Goal: Information Seeking & Learning: Find specific fact

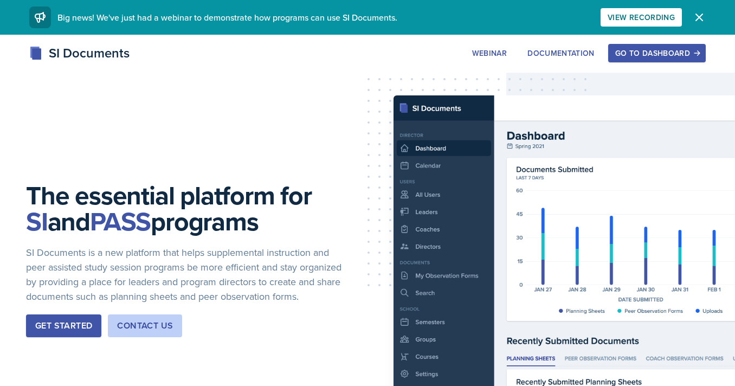
click at [632, 59] on button "Go to Dashboard" at bounding box center [657, 53] width 98 height 18
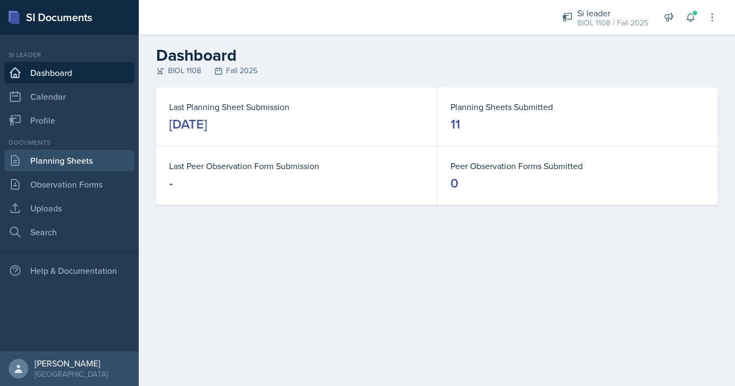
click at [35, 156] on link "Planning Sheets" at bounding box center [69, 161] width 130 height 22
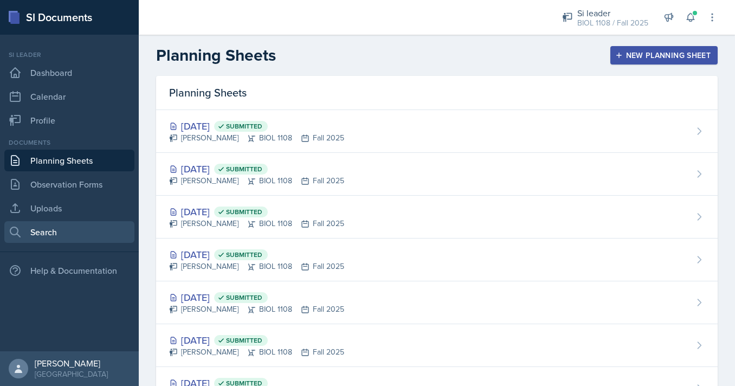
click at [95, 228] on link "Search" at bounding box center [69, 232] width 130 height 22
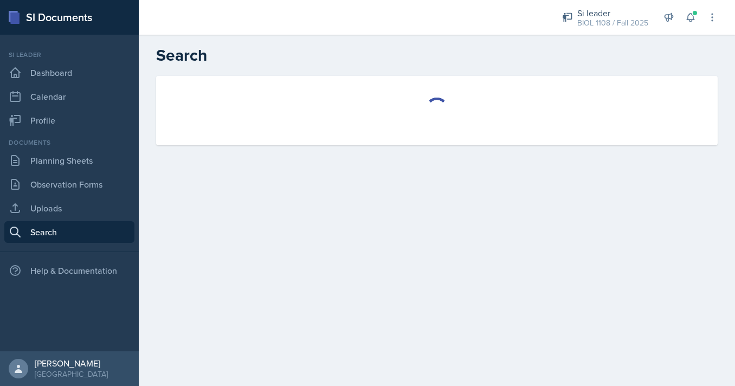
select select "all"
select select "1"
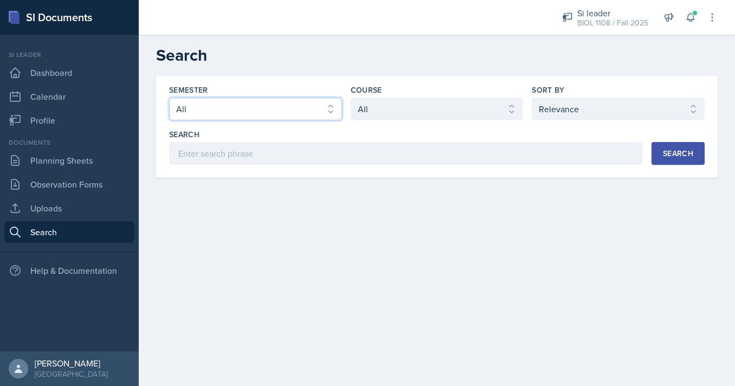
select select "e2039551-f485-4c1b-a525-5b9893bb04c4"
click option "Spring 2025" at bounding box center [0, 0] width 0 height 0
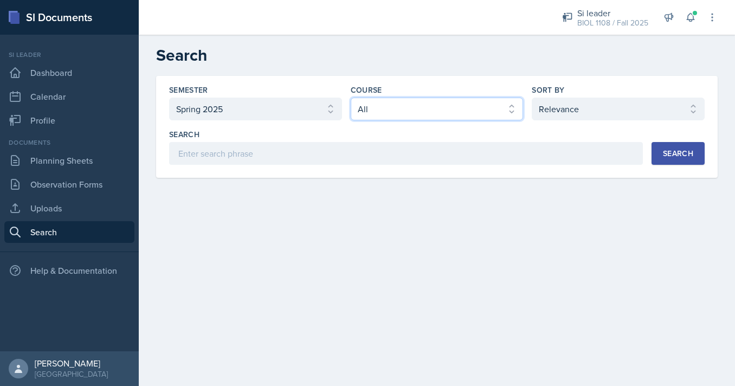
click at [351, 98] on select "Select course All ACCT 2101 ACCT 2102 ACCT 4050 ANTH 1102 ANTH 3301 ARCH 1000 A…" at bounding box center [437, 109] width 173 height 23
select select "5fcd17bf-4c83-4ef3-b338-22f7dd783e60"
click option "BIOL 1108" at bounding box center [0, 0] width 0 height 0
click at [670, 152] on div "Search" at bounding box center [678, 153] width 30 height 9
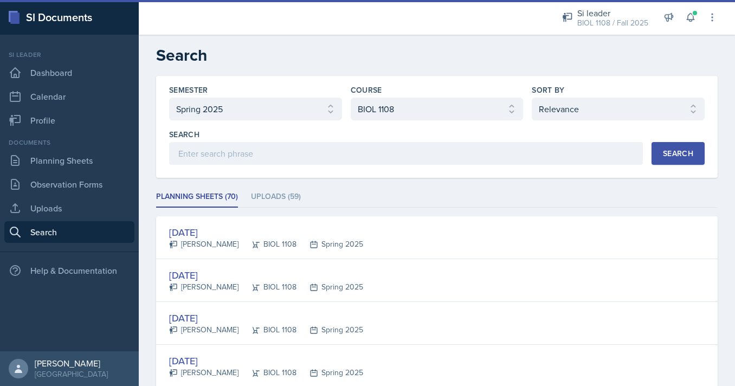
scroll to position [102, 0]
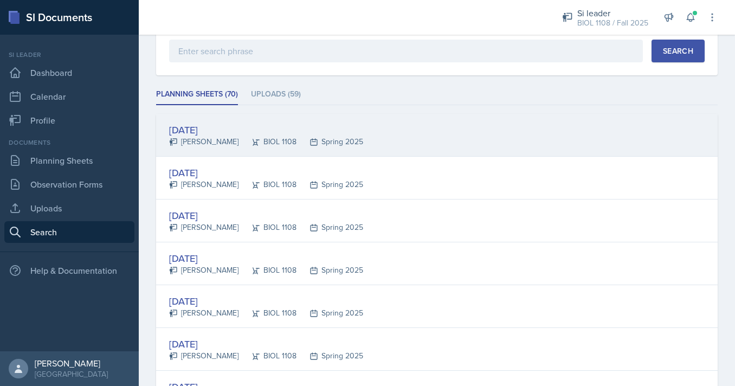
click at [328, 134] on div "[DATE]" at bounding box center [266, 129] width 194 height 15
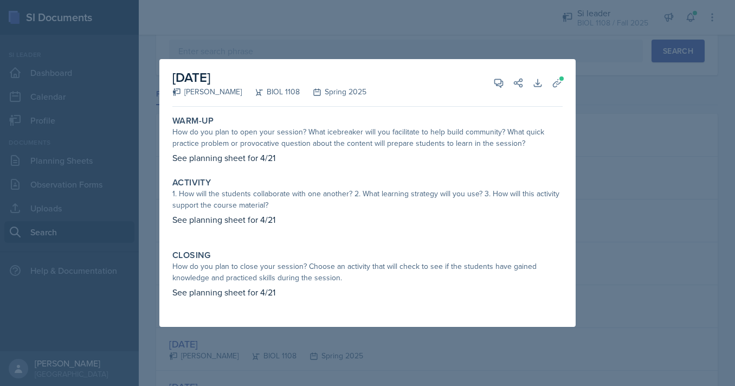
click at [129, 178] on div at bounding box center [367, 193] width 735 height 386
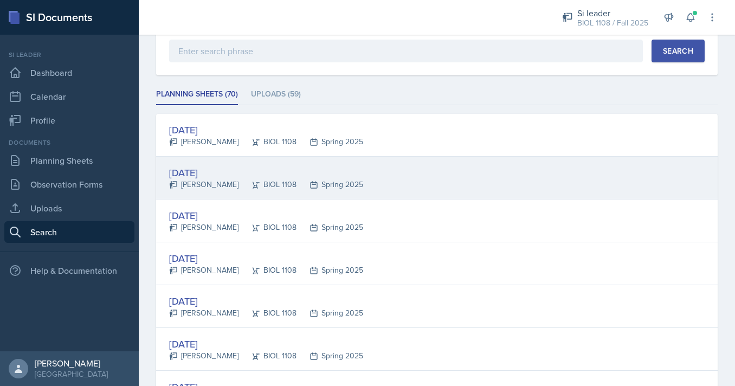
click at [185, 178] on div "[DATE]" at bounding box center [266, 172] width 194 height 15
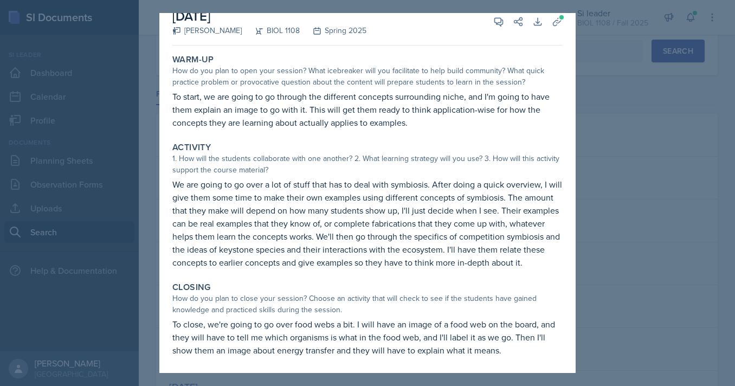
scroll to position [0, 0]
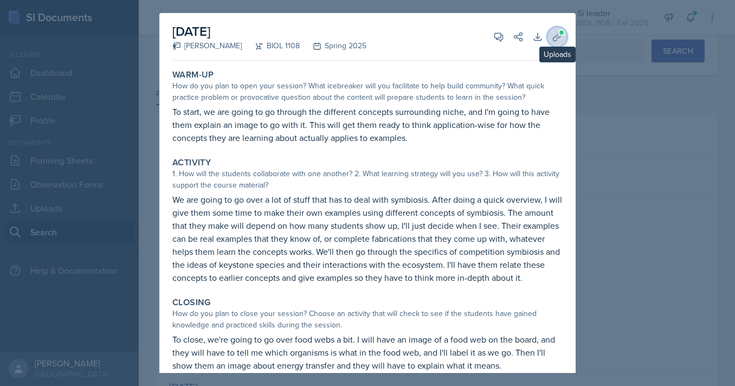
click at [558, 33] on icon at bounding box center [557, 37] width 8 height 8
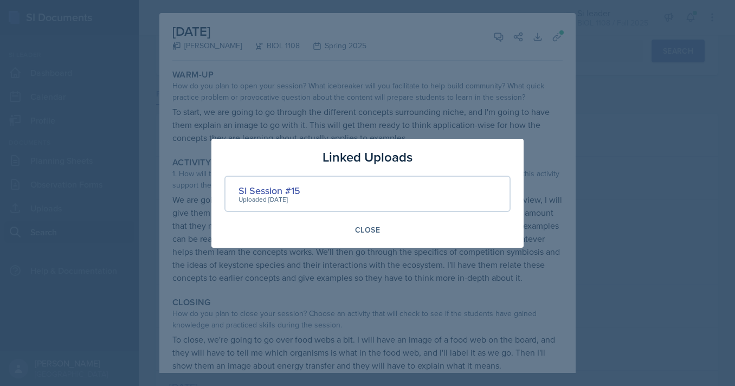
click at [625, 86] on div at bounding box center [367, 193] width 735 height 386
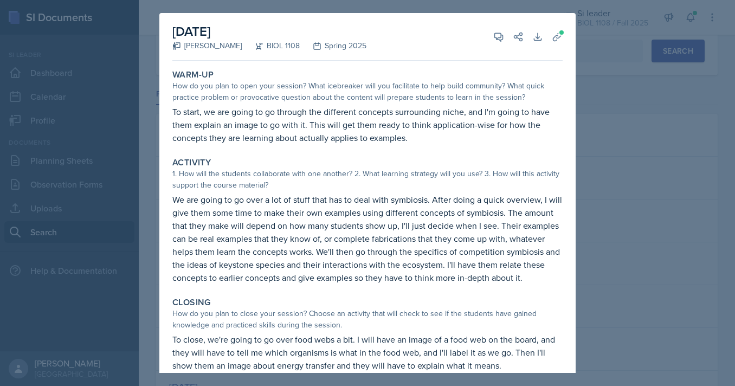
click at [625, 108] on div at bounding box center [367, 193] width 735 height 386
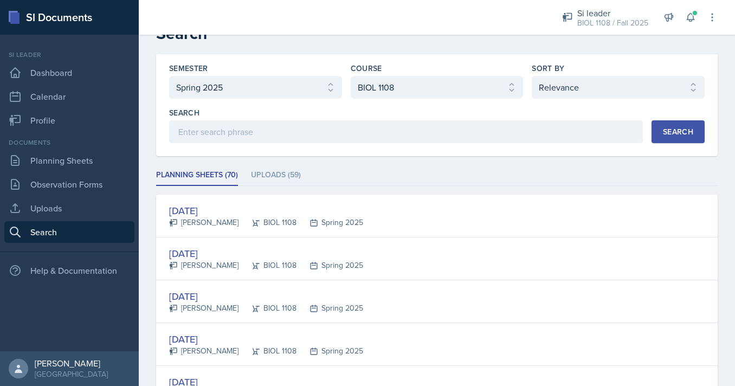
scroll to position [15, 0]
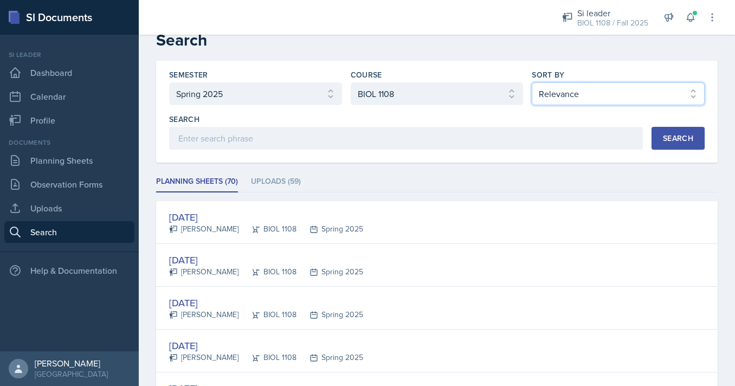
click option "Document Date (Asc)" at bounding box center [0, 0] width 0 height 0
click at [693, 16] on icon at bounding box center [690, 18] width 7 height 8
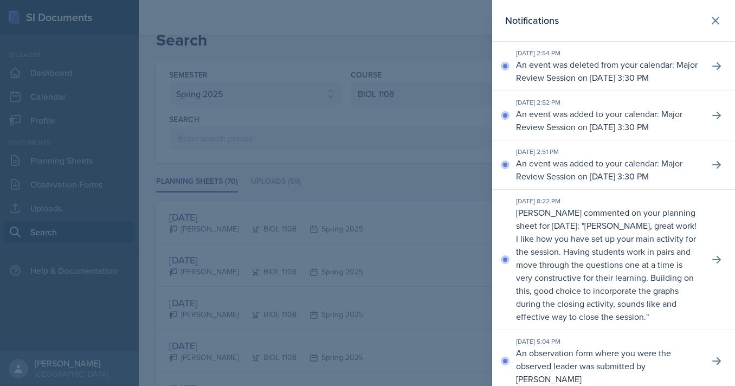
click at [453, 50] on div at bounding box center [367, 193] width 735 height 386
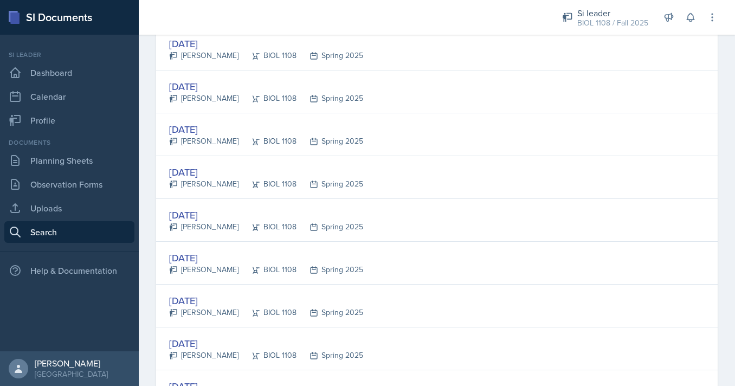
scroll to position [603, 0]
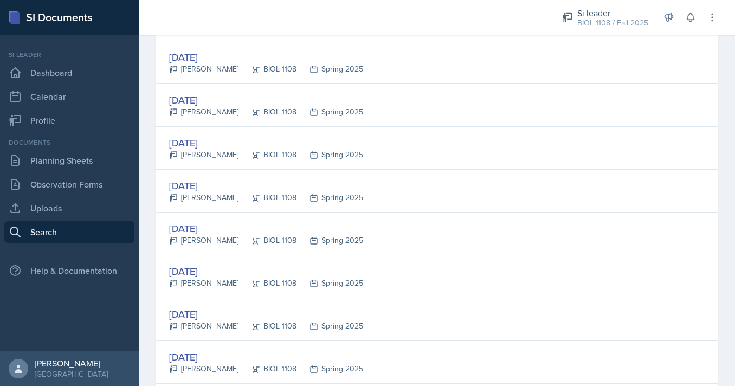
click at [506, 203] on div "[DATE] [PERSON_NAME] BIOL 1108 Spring 2025" at bounding box center [436, 191] width 561 height 43
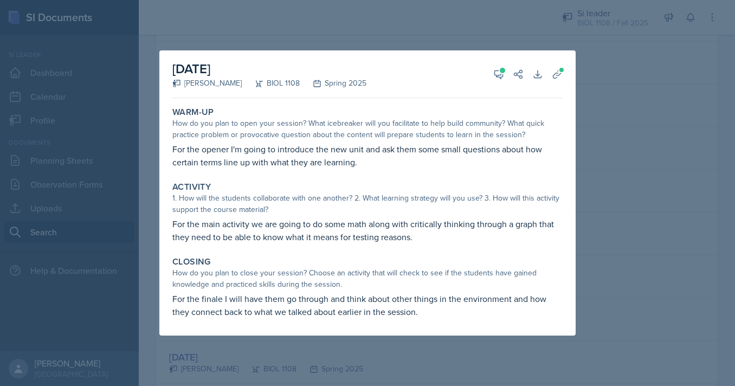
click at [119, 158] on div at bounding box center [367, 193] width 735 height 386
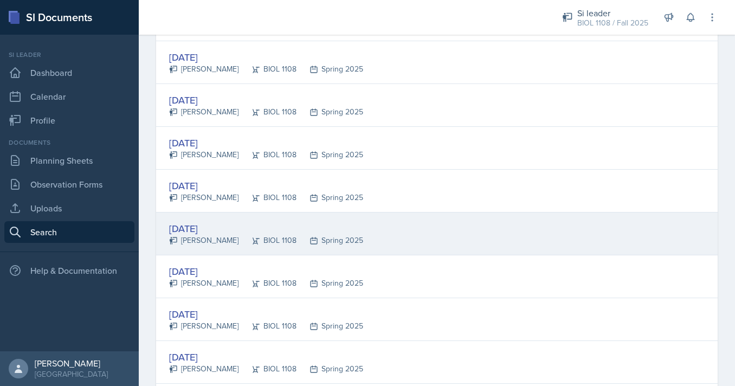
click at [228, 220] on div "[DATE] [PERSON_NAME] BIOL 1108 Spring 2025" at bounding box center [436, 233] width 561 height 43
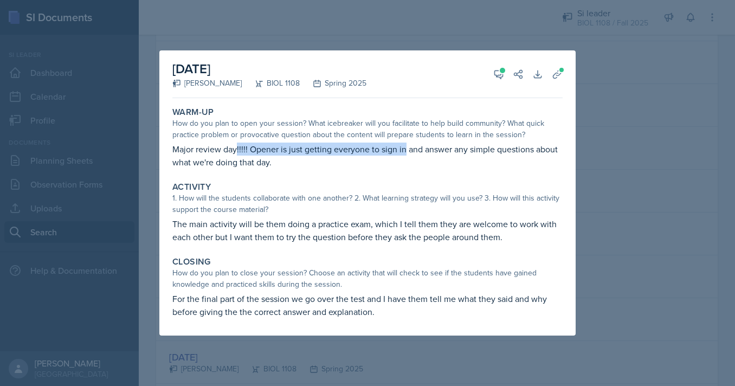
drag, startPoint x: 236, startPoint y: 145, endPoint x: 413, endPoint y: 145, distance: 177.2
click at [413, 145] on p "Major review day!!!!! Opener is just getting everyone to sign in and answer any…" at bounding box center [367, 156] width 390 height 26
click at [552, 79] on button "Uploads" at bounding box center [557, 74] width 20 height 20
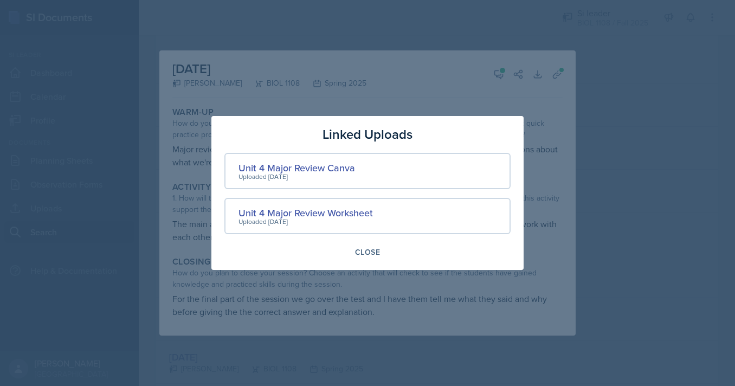
click at [463, 86] on div at bounding box center [367, 193] width 735 height 386
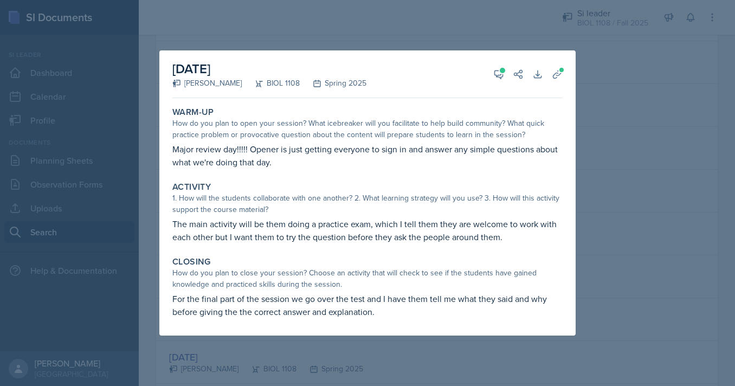
click at [605, 121] on div at bounding box center [367, 193] width 735 height 386
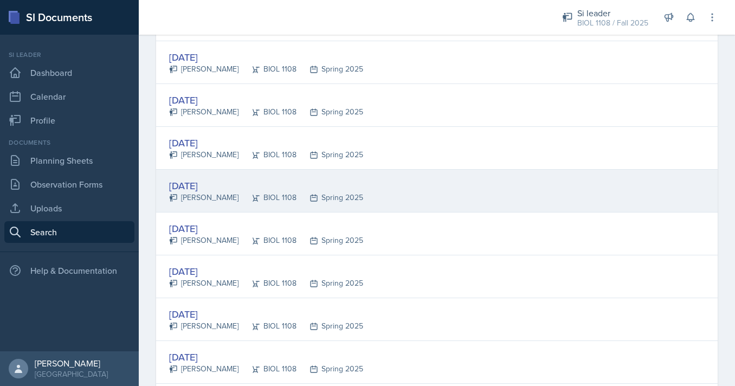
click at [320, 182] on div "[DATE]" at bounding box center [266, 185] width 194 height 15
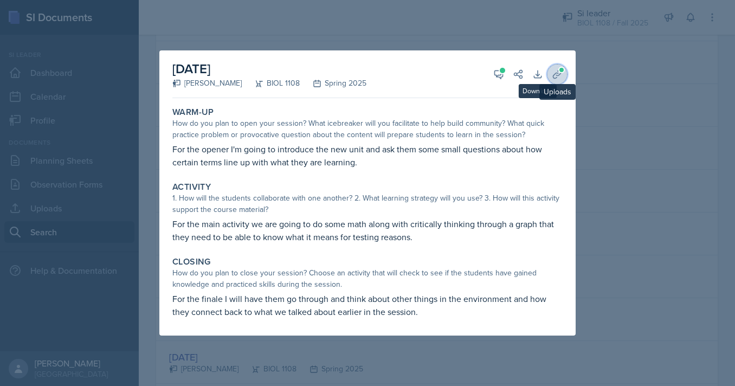
click at [552, 69] on button "Uploads" at bounding box center [557, 74] width 20 height 20
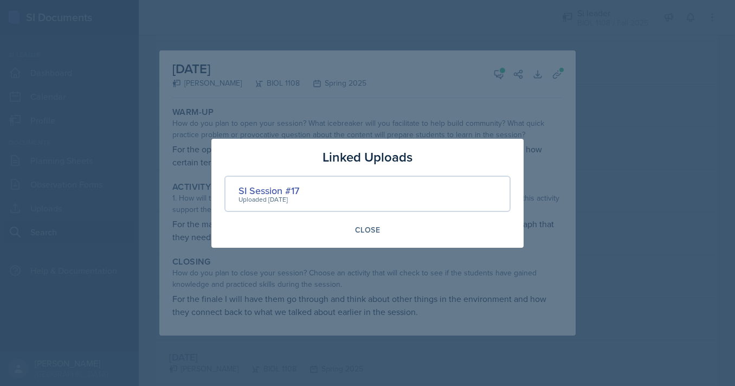
click at [381, 91] on div at bounding box center [367, 193] width 735 height 386
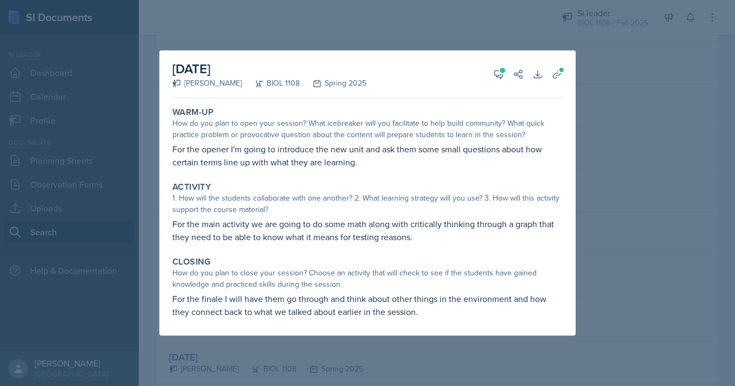
click at [604, 153] on div at bounding box center [367, 193] width 735 height 386
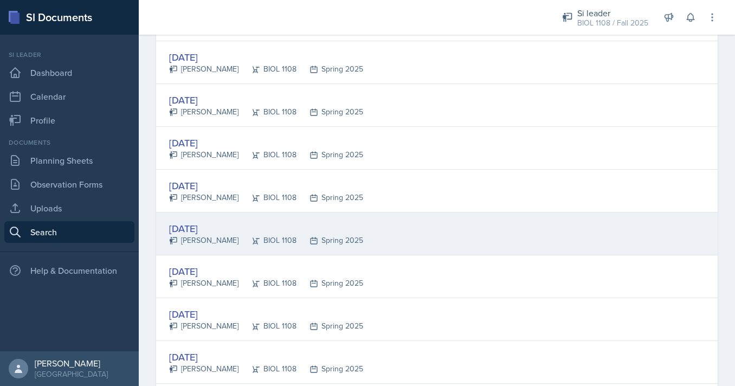
click at [229, 225] on div "[DATE]" at bounding box center [266, 228] width 194 height 15
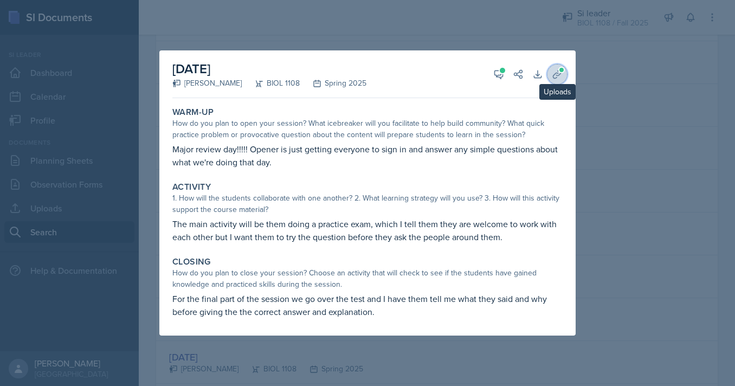
click at [553, 77] on icon at bounding box center [557, 74] width 11 height 11
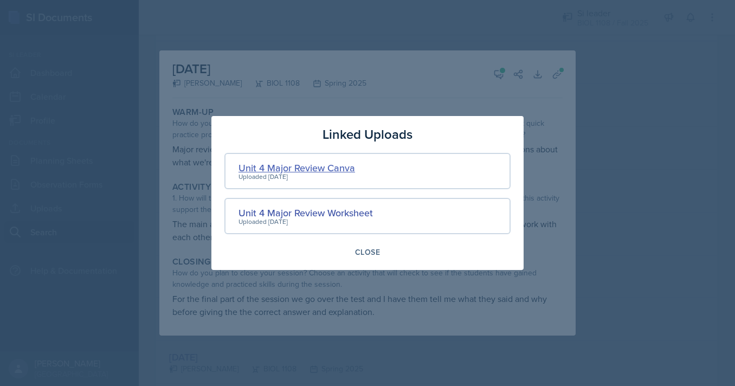
click at [332, 171] on div "Unit 4 Major Review Canva" at bounding box center [296, 167] width 117 height 15
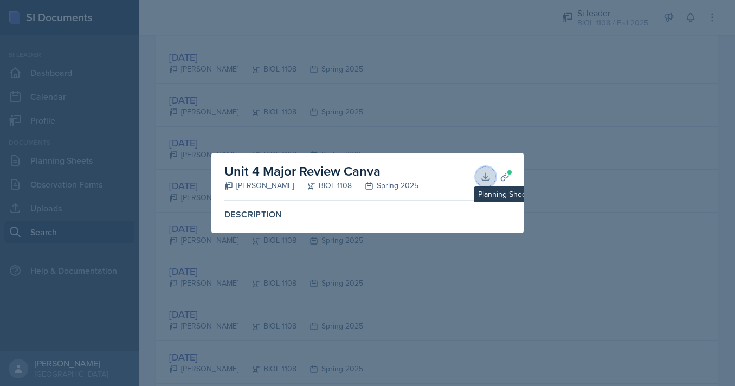
click at [478, 178] on button "Download" at bounding box center [486, 177] width 20 height 20
click at [499, 191] on div "Unit 4 Major Review Canva [PERSON_NAME] BIOL 1108 Spring 2025 Download Planning…" at bounding box center [367, 177] width 286 height 48
click at [509, 180] on icon at bounding box center [505, 176] width 11 height 11
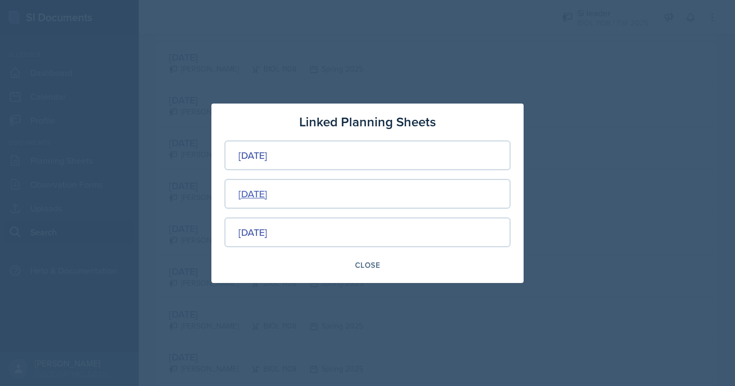
click at [267, 192] on div "[DATE]" at bounding box center [252, 193] width 29 height 15
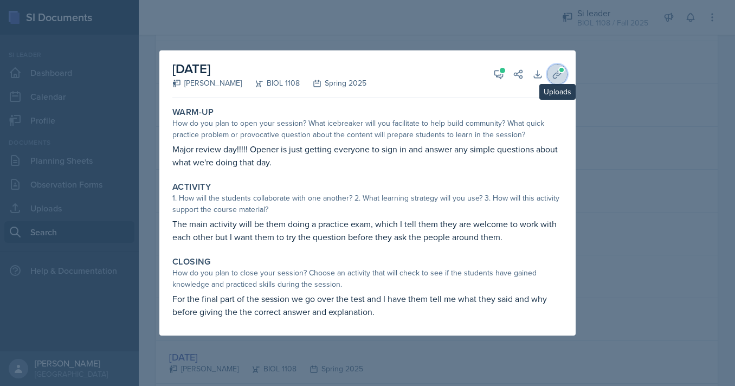
click at [551, 73] on button "Uploads" at bounding box center [557, 74] width 20 height 20
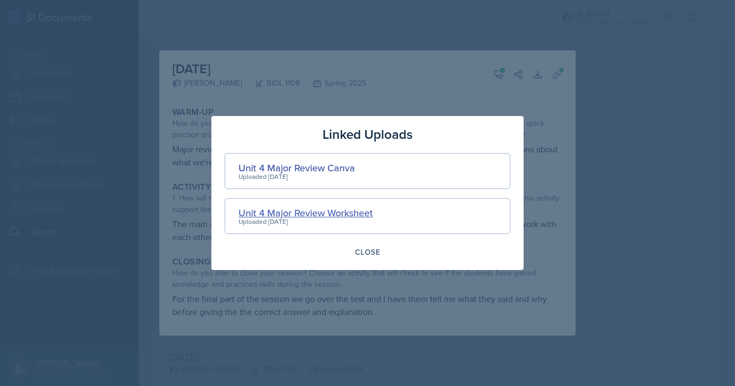
click at [298, 211] on div "Unit 4 Major Review Worksheet" at bounding box center [305, 212] width 134 height 15
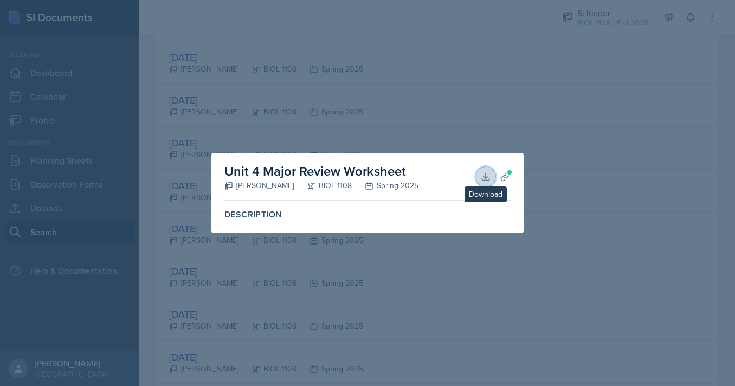
click at [485, 174] on icon at bounding box center [485, 176] width 11 height 11
click at [501, 100] on div at bounding box center [367, 193] width 735 height 386
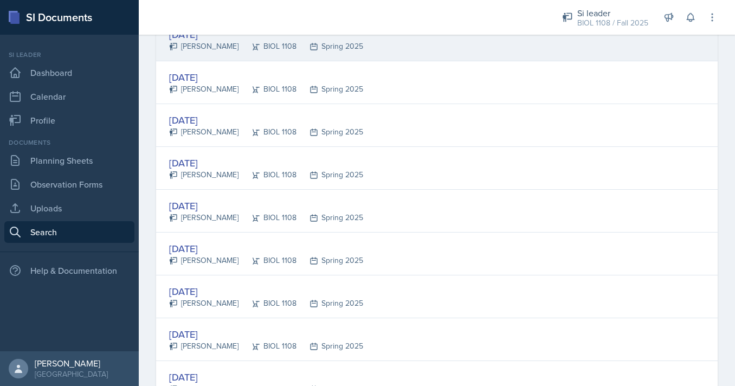
scroll to position [886, 0]
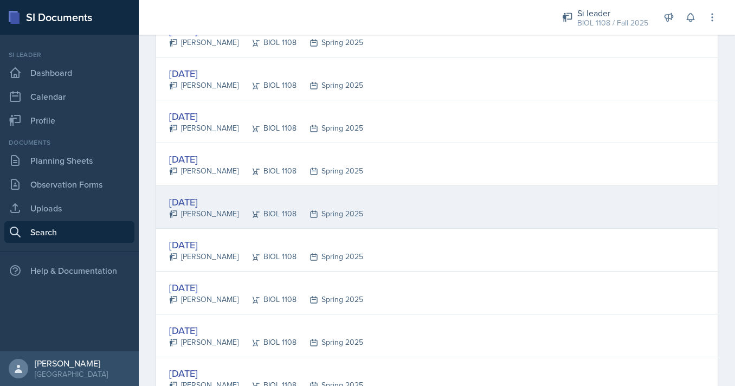
click at [274, 199] on div "[DATE]" at bounding box center [266, 202] width 194 height 15
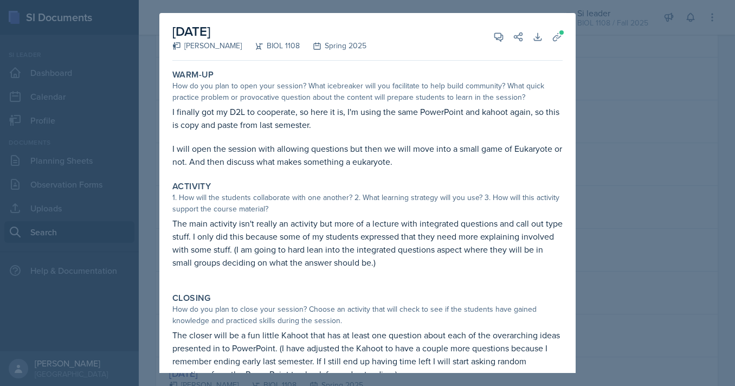
click at [599, 169] on div at bounding box center [367, 193] width 735 height 386
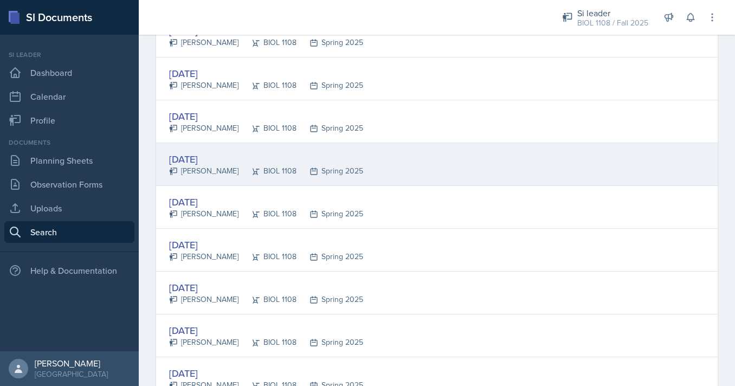
click at [270, 160] on div "[DATE]" at bounding box center [266, 159] width 194 height 15
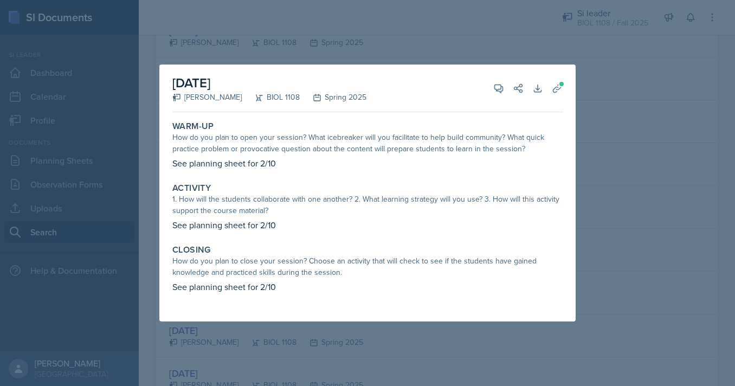
click at [131, 81] on div at bounding box center [367, 193] width 735 height 386
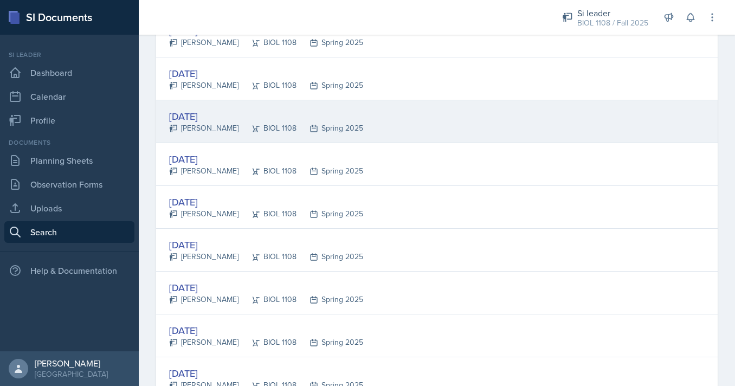
click at [238, 124] on div "BIOL 1108" at bounding box center [267, 127] width 58 height 11
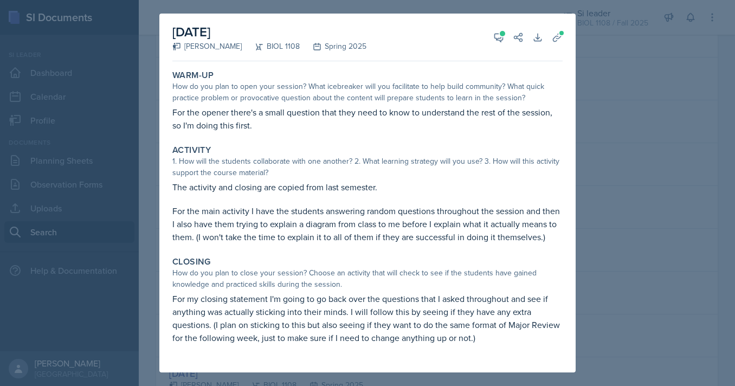
click at [146, 131] on div at bounding box center [367, 193] width 735 height 386
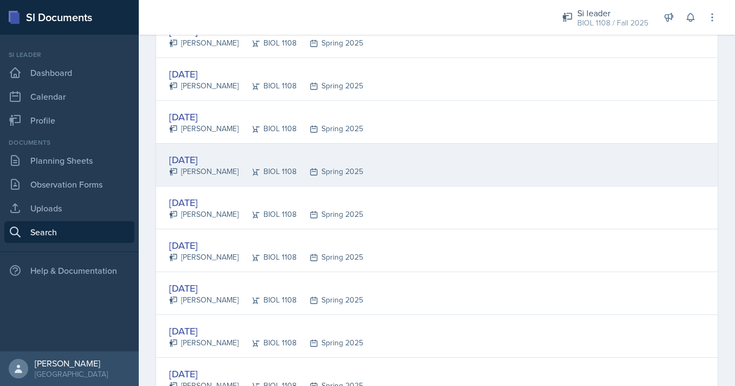
scroll to position [837, 0]
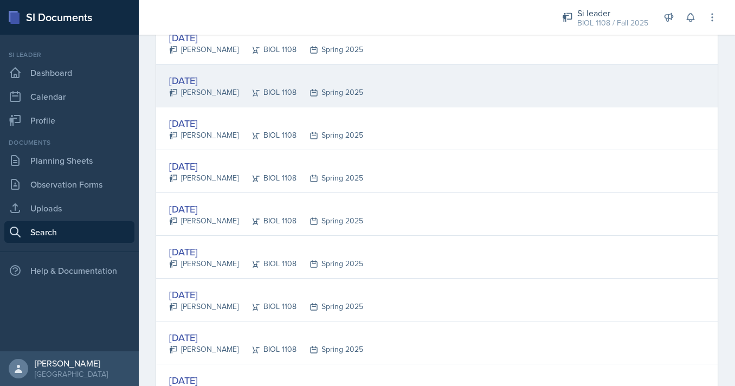
click at [251, 90] on icon at bounding box center [255, 92] width 9 height 9
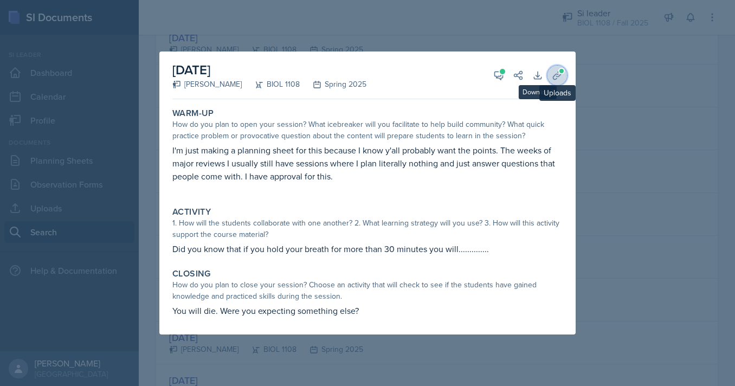
click at [560, 75] on icon at bounding box center [557, 75] width 8 height 8
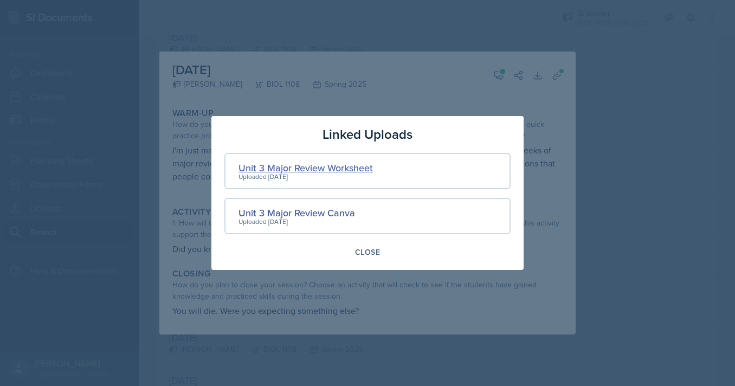
click at [340, 169] on div "Unit 3 Major Review Worksheet" at bounding box center [305, 167] width 134 height 15
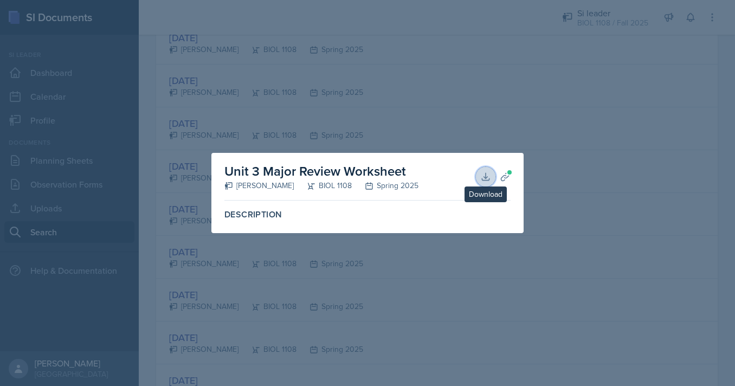
click at [480, 170] on button "Download" at bounding box center [486, 177] width 20 height 20
click at [493, 127] on div at bounding box center [367, 193] width 735 height 386
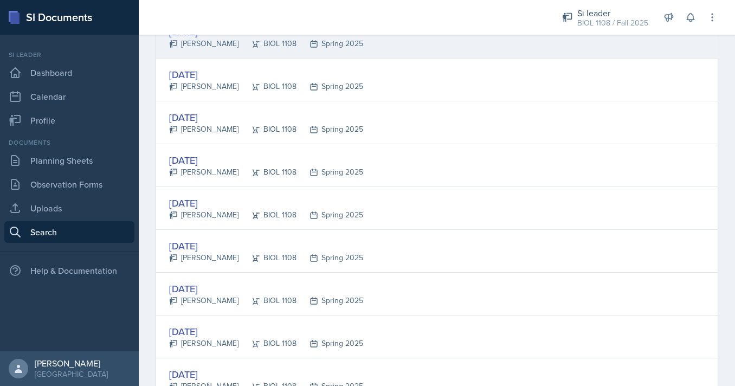
scroll to position [929, 0]
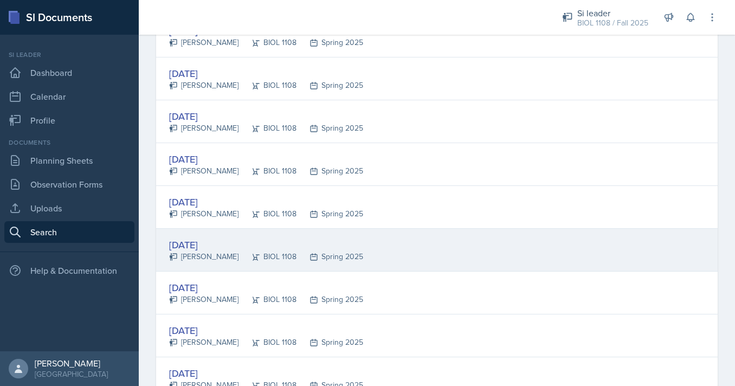
click at [374, 235] on div "[DATE] [PERSON_NAME] BIOL 1108 Spring 2025" at bounding box center [436, 250] width 561 height 43
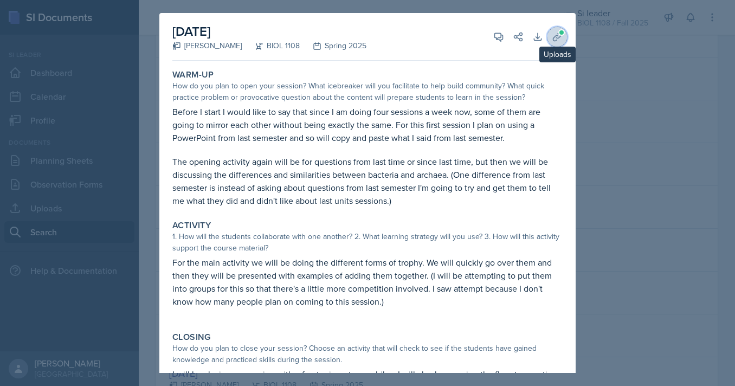
click at [553, 36] on icon at bounding box center [557, 36] width 11 height 11
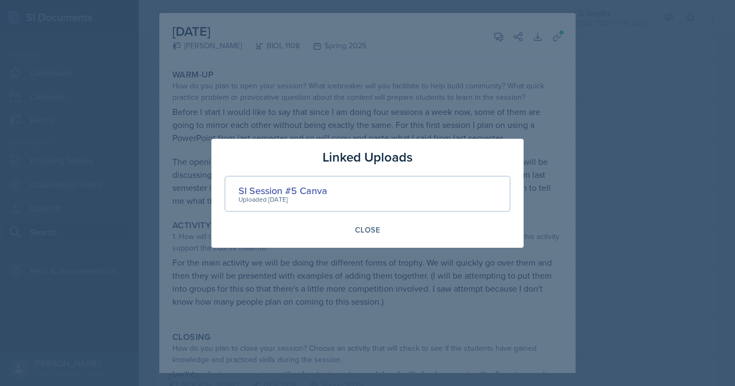
click at [606, 170] on div at bounding box center [367, 193] width 735 height 386
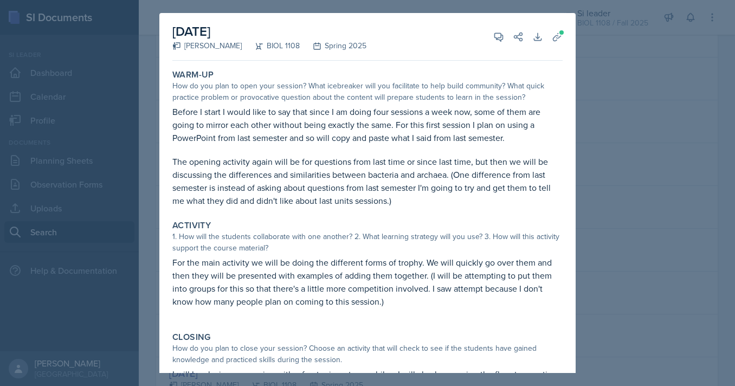
click at [604, 181] on div at bounding box center [367, 193] width 735 height 386
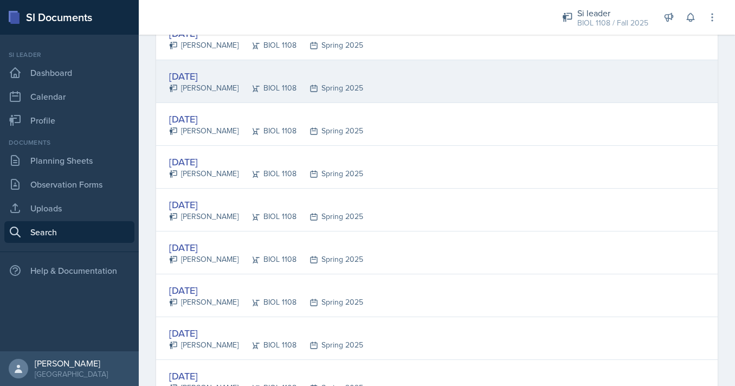
scroll to position [1014, 0]
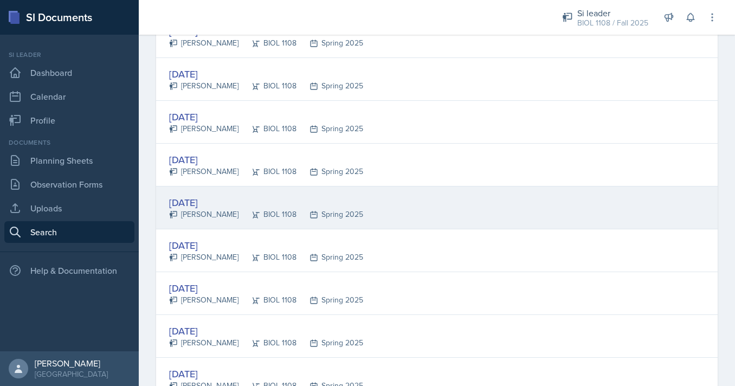
click at [418, 208] on div "[DATE] [PERSON_NAME] BIOL 1108 Spring 2025" at bounding box center [436, 207] width 561 height 43
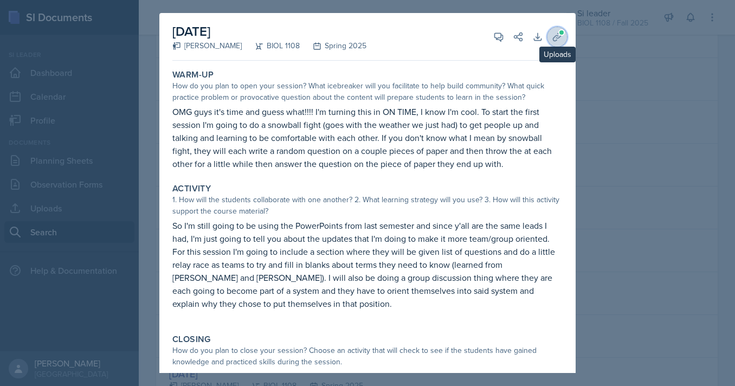
click at [561, 35] on span at bounding box center [561, 32] width 7 height 7
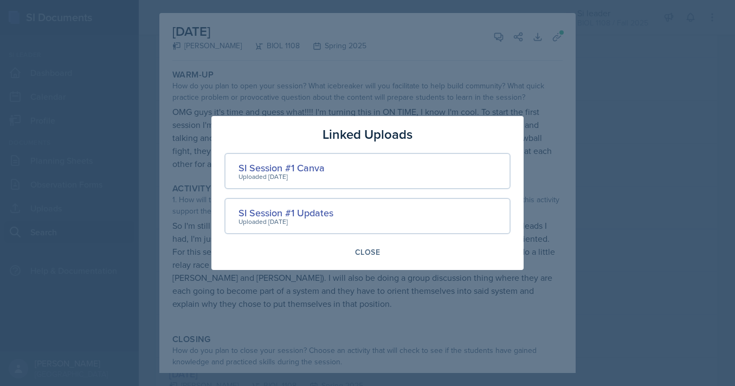
click at [578, 164] on div at bounding box center [367, 193] width 735 height 386
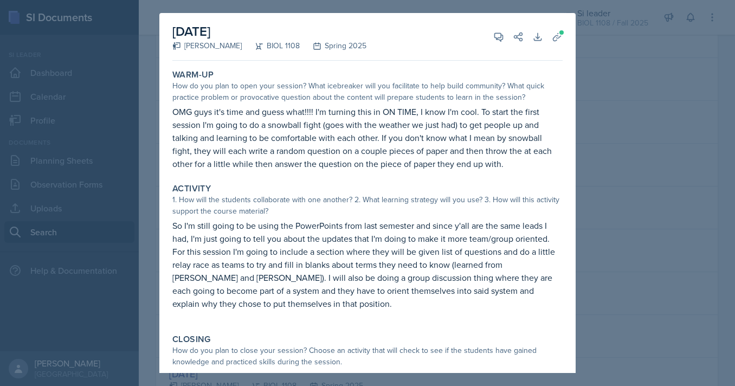
click at [600, 166] on div at bounding box center [367, 193] width 735 height 386
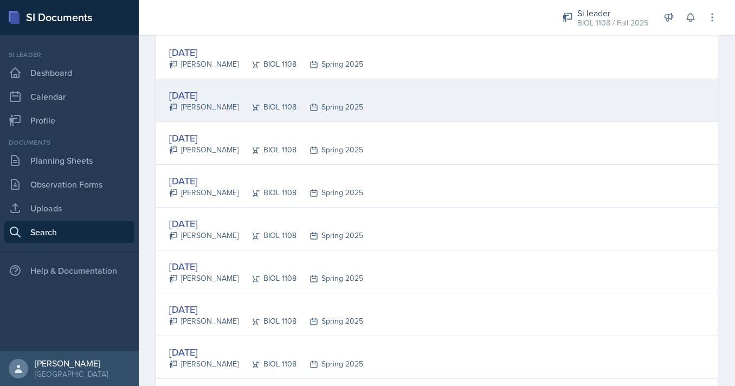
scroll to position [1089, 0]
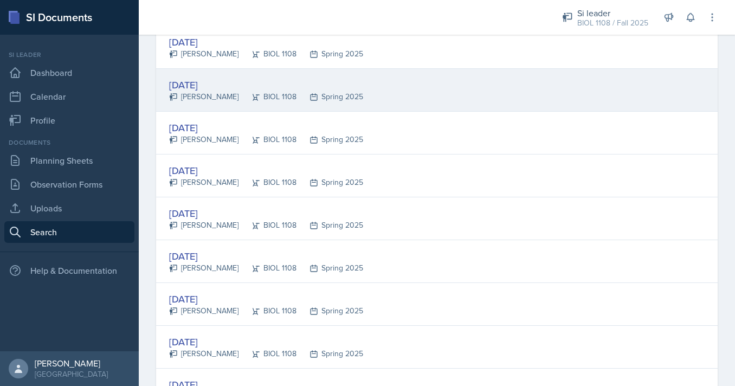
click at [433, 174] on div "[DATE] [PERSON_NAME] BIOL 1108 Spring 2025" at bounding box center [436, 175] width 561 height 43
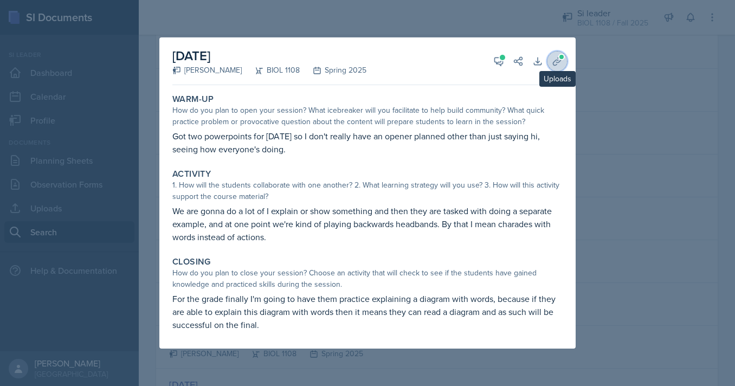
click at [553, 64] on icon at bounding box center [557, 61] width 8 height 8
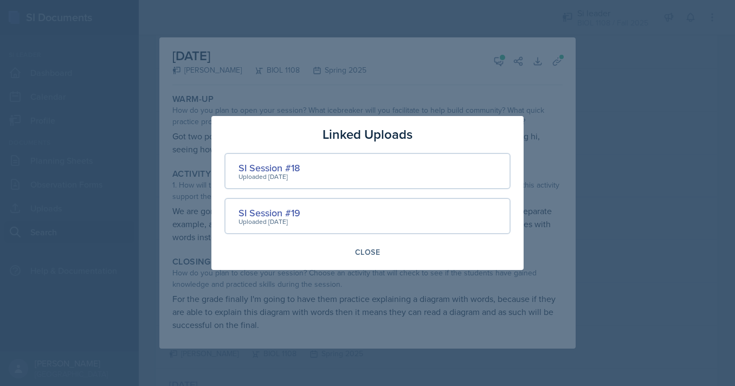
click at [604, 147] on div at bounding box center [367, 193] width 735 height 386
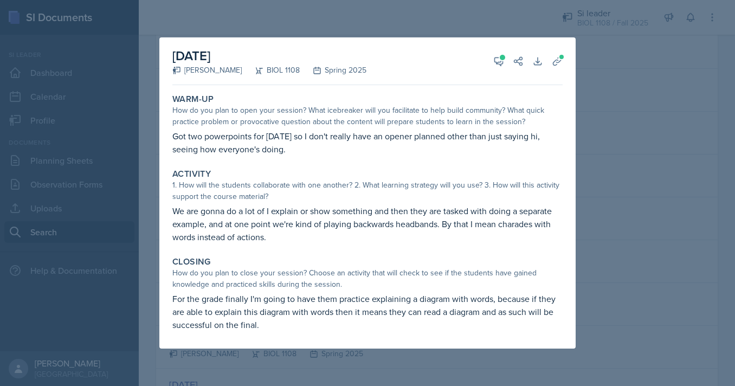
click at [613, 166] on div at bounding box center [367, 193] width 735 height 386
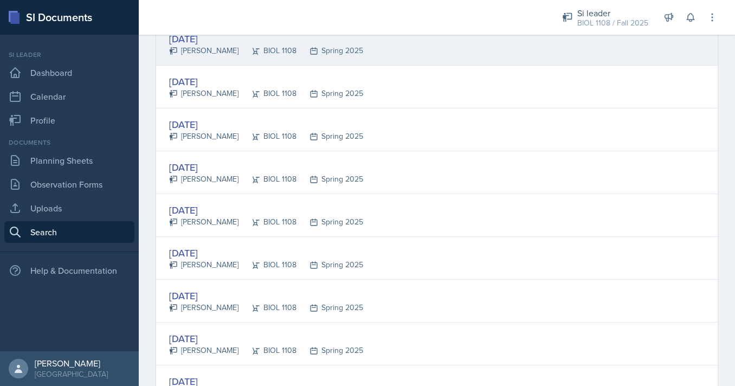
scroll to position [1186, 0]
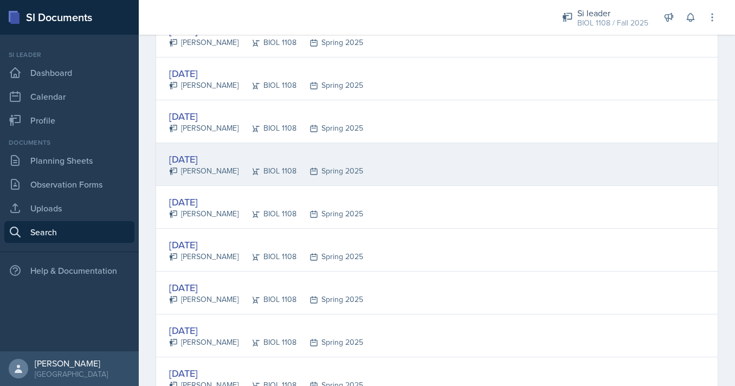
click at [398, 166] on div "[DATE] [PERSON_NAME] BIOL 1108 Spring 2025" at bounding box center [436, 164] width 561 height 43
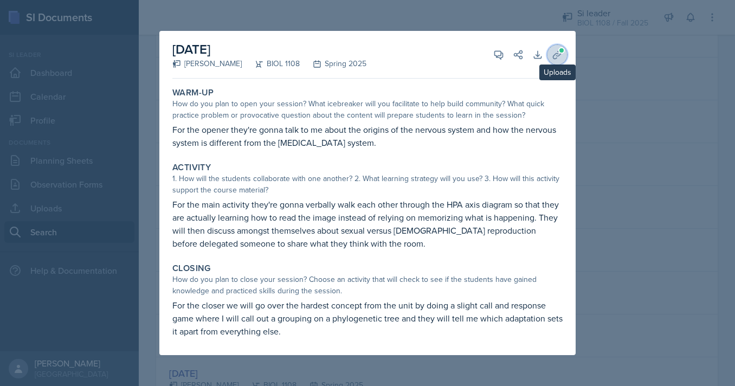
click at [561, 61] on button "Uploads" at bounding box center [557, 55] width 20 height 20
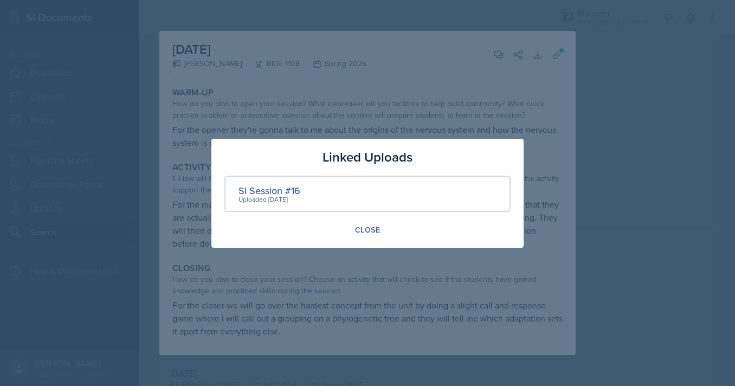
click at [591, 154] on div at bounding box center [367, 193] width 735 height 386
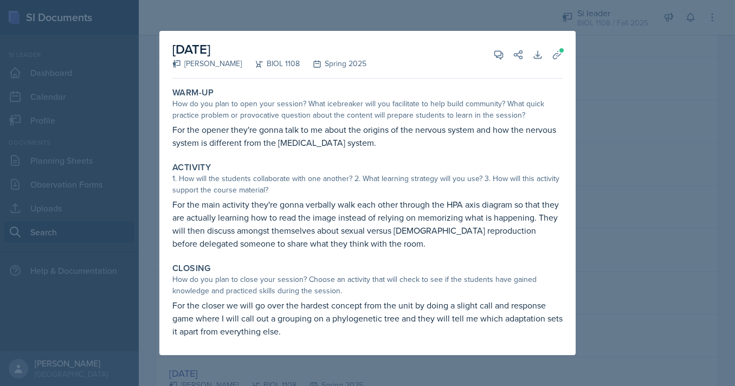
click at [592, 176] on div at bounding box center [367, 193] width 735 height 386
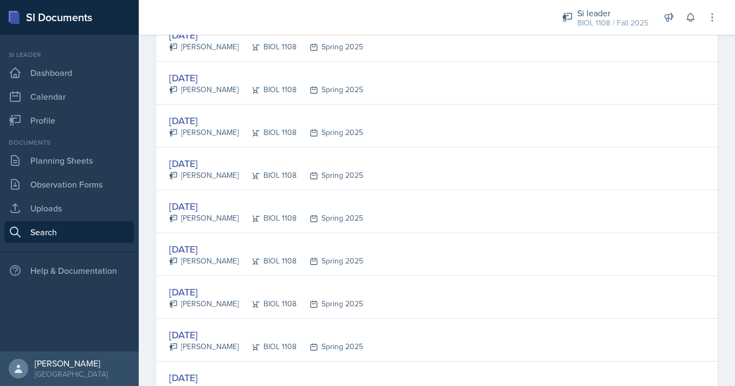
scroll to position [1400, 0]
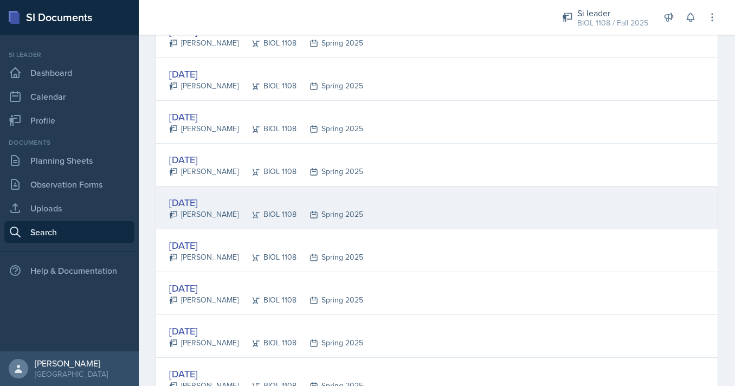
click at [442, 214] on div "[DATE] [PERSON_NAME] BIOL 1108 Spring 2025" at bounding box center [436, 207] width 561 height 43
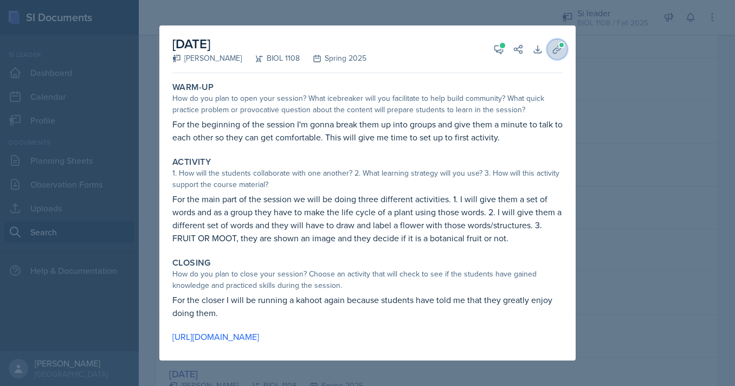
click at [557, 49] on icon at bounding box center [557, 49] width 11 height 11
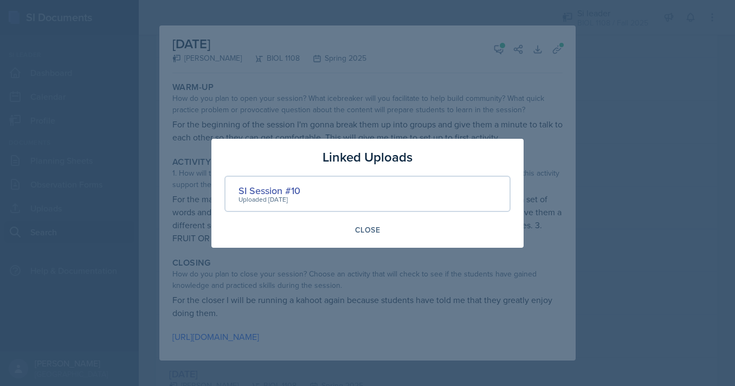
click at [611, 152] on div at bounding box center [367, 193] width 735 height 386
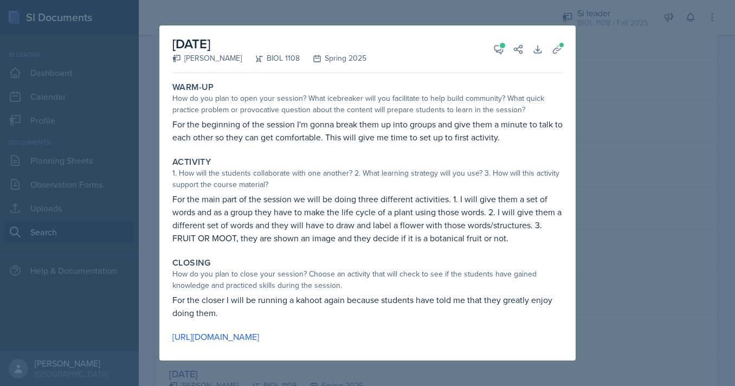
click at [606, 200] on div at bounding box center [367, 193] width 735 height 386
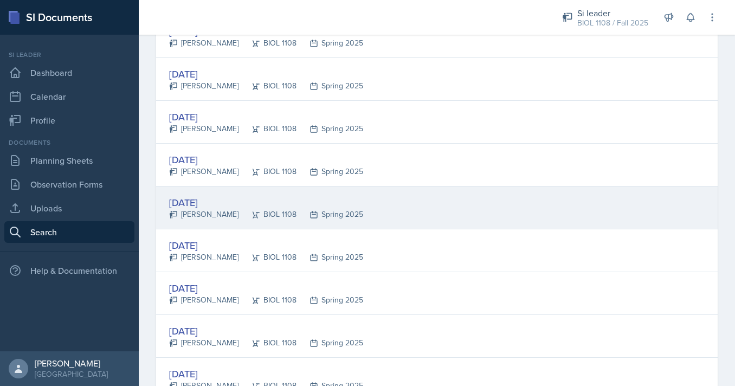
scroll to position [1437, 0]
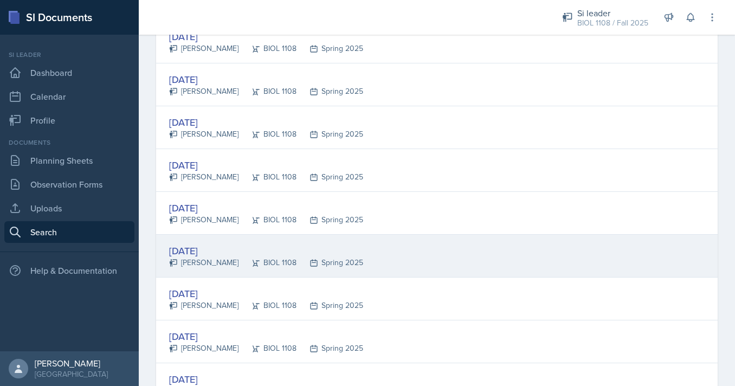
click at [402, 242] on div "[DATE] [PERSON_NAME] BIOL 1108 Spring 2025" at bounding box center [436, 256] width 561 height 43
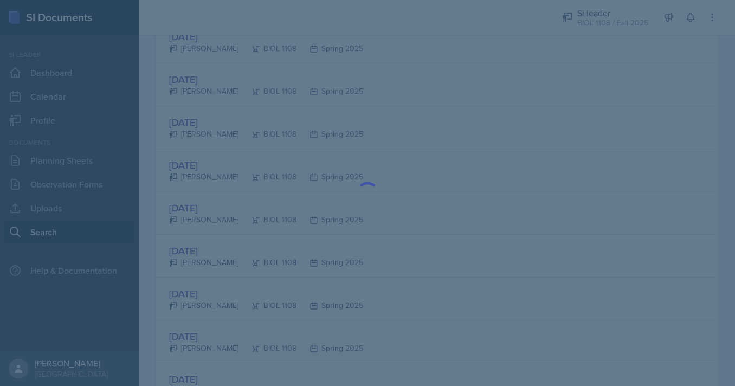
click at [91, 213] on div at bounding box center [367, 193] width 735 height 386
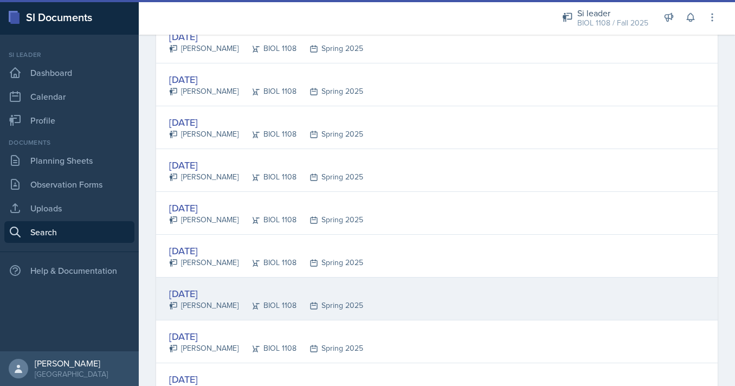
click at [217, 294] on div "[DATE]" at bounding box center [266, 293] width 194 height 15
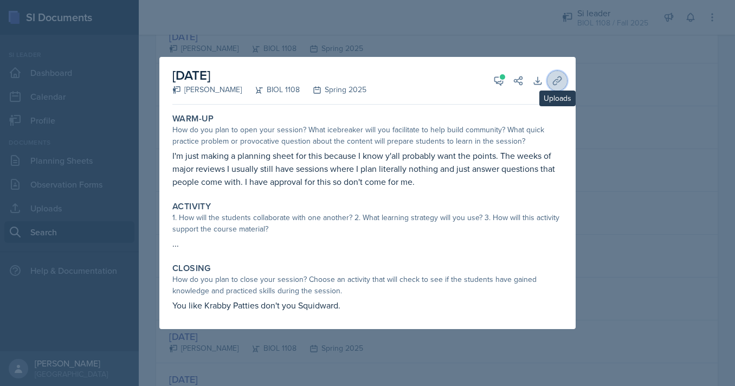
click at [560, 82] on icon at bounding box center [557, 80] width 11 height 11
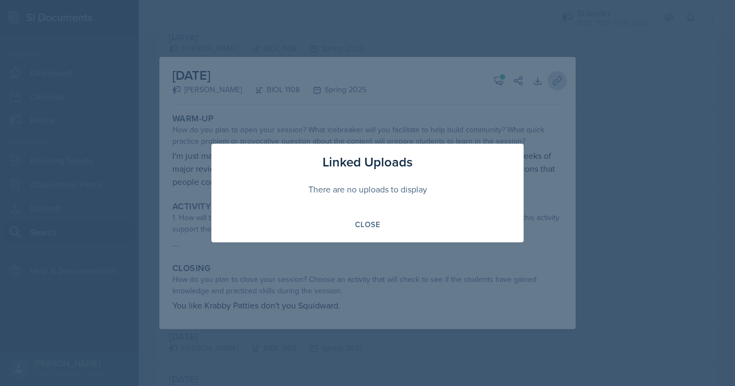
click at [560, 82] on div at bounding box center [367, 193] width 735 height 386
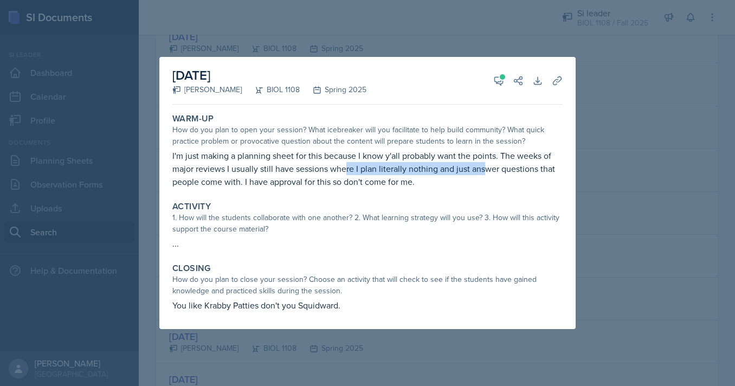
drag, startPoint x: 345, startPoint y: 168, endPoint x: 483, endPoint y: 169, distance: 138.7
click at [483, 169] on p "I'm just making a planning sheet for this because I know y'all probably want th…" at bounding box center [367, 168] width 390 height 39
click at [585, 189] on div at bounding box center [367, 193] width 735 height 386
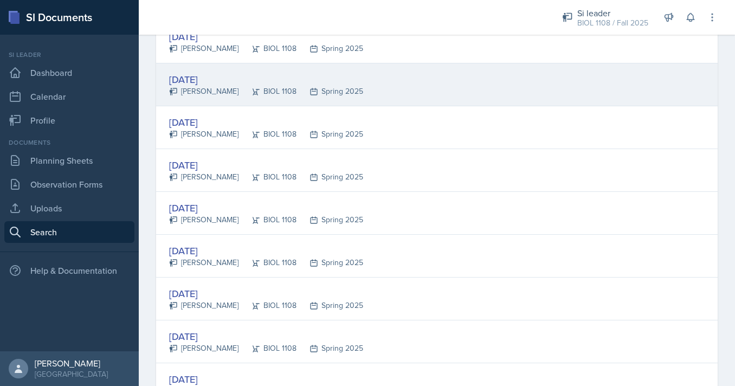
scroll to position [1533, 0]
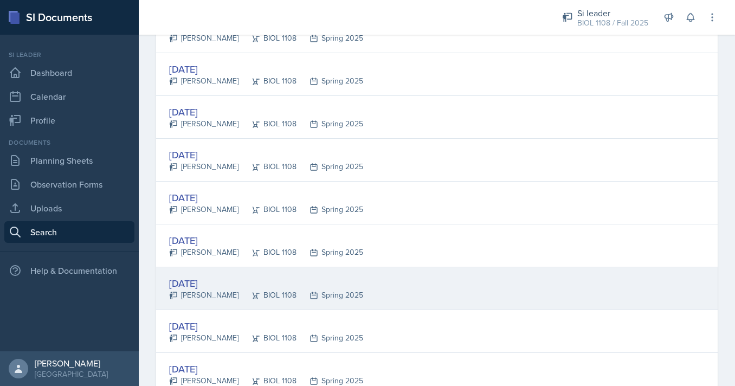
click at [326, 274] on div "[DATE] [PERSON_NAME] BIOL 1108 Spring 2025" at bounding box center [436, 288] width 561 height 43
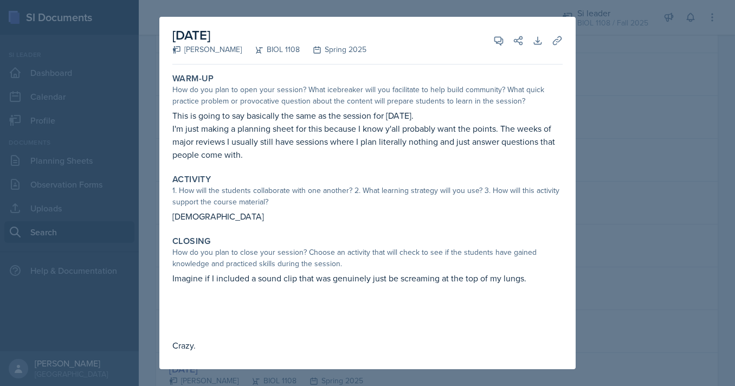
click at [617, 198] on div at bounding box center [367, 193] width 735 height 386
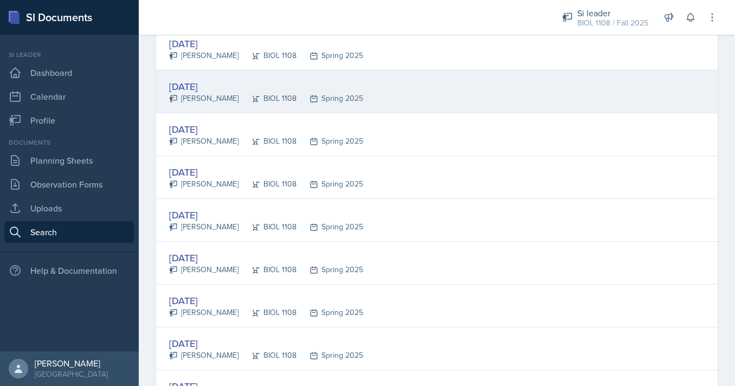
scroll to position [1649, 0]
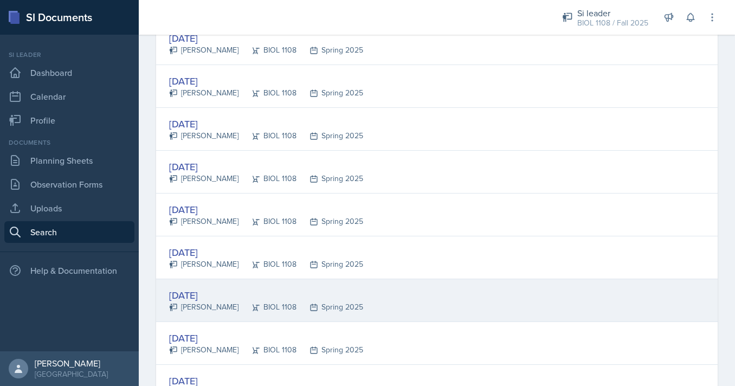
click at [423, 296] on div "[DATE] [PERSON_NAME] BIOL 1108 Spring 2025" at bounding box center [436, 300] width 561 height 43
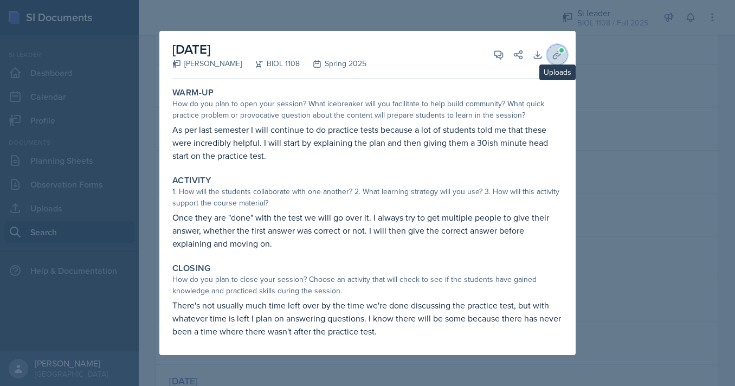
click at [558, 57] on icon at bounding box center [557, 54] width 11 height 11
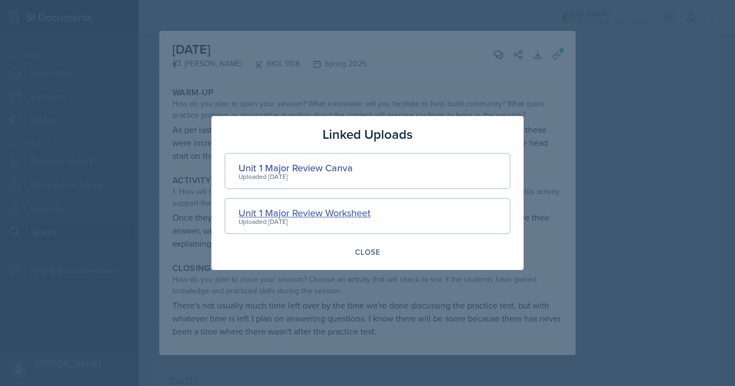
click at [320, 210] on div "Unit 1 Major Review Worksheet" at bounding box center [304, 212] width 132 height 15
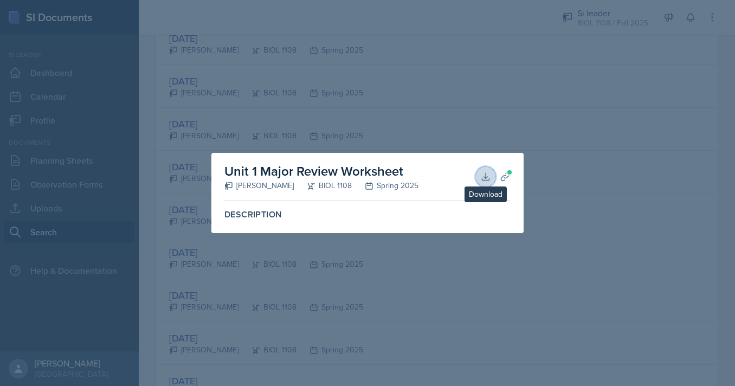
click at [484, 174] on icon at bounding box center [485, 176] width 11 height 11
click at [583, 85] on div at bounding box center [367, 193] width 735 height 386
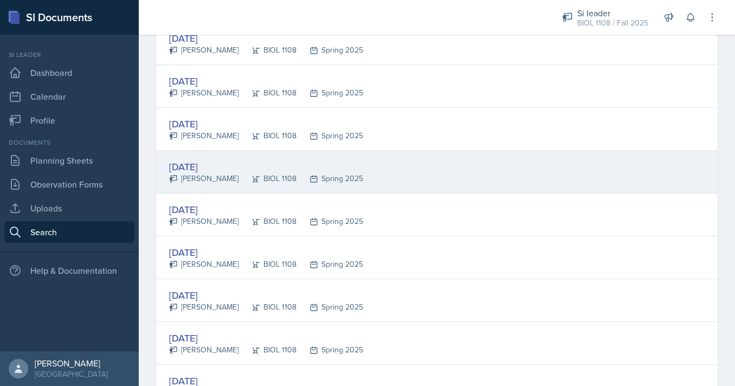
click at [403, 174] on div "[DATE] [PERSON_NAME] BIOL 1108 Spring 2025" at bounding box center [436, 172] width 561 height 43
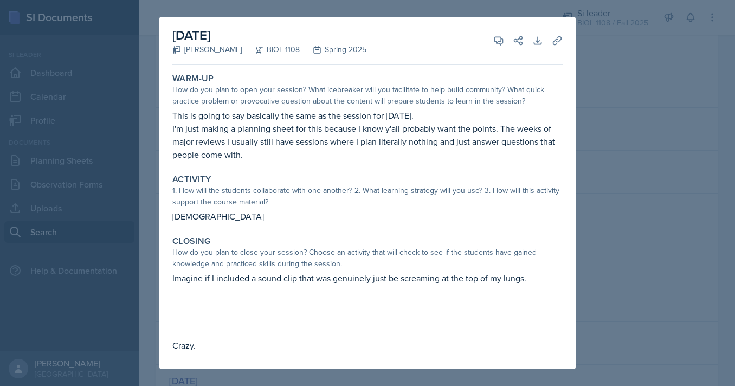
click at [143, 162] on div at bounding box center [367, 193] width 735 height 386
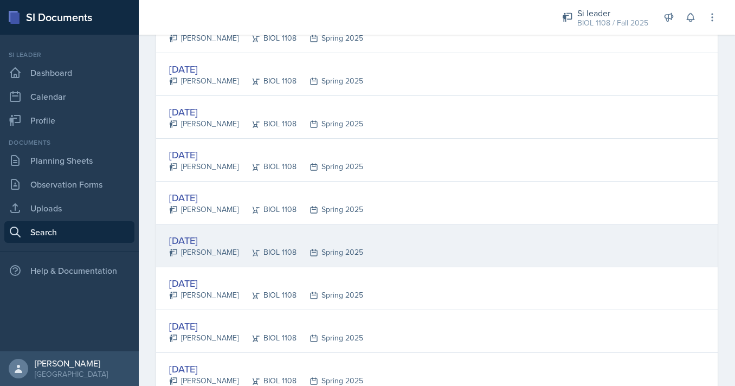
scroll to position [1575, 0]
click at [210, 166] on div "[PERSON_NAME]" at bounding box center [203, 167] width 69 height 11
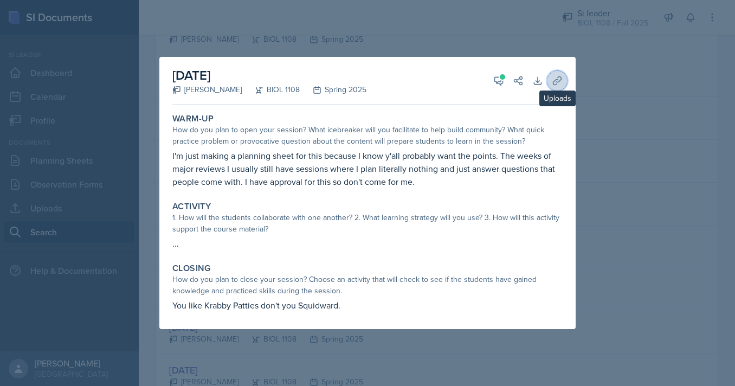
click at [562, 82] on icon at bounding box center [557, 80] width 11 height 11
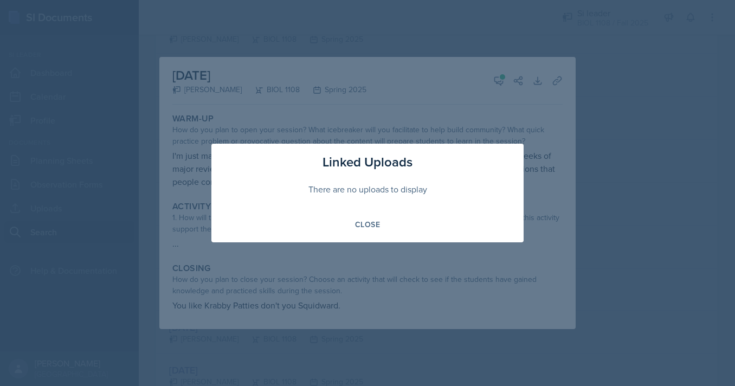
click at [533, 124] on div at bounding box center [367, 193] width 735 height 386
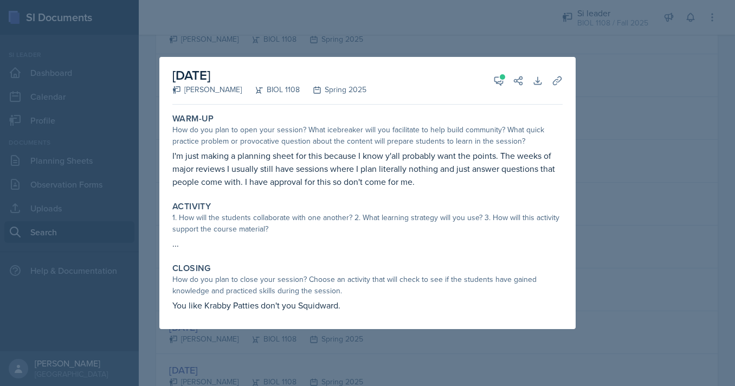
click at [613, 137] on div at bounding box center [367, 193] width 735 height 386
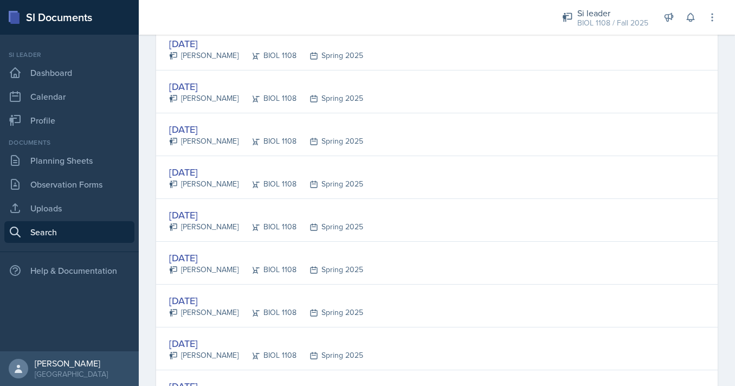
scroll to position [0, 0]
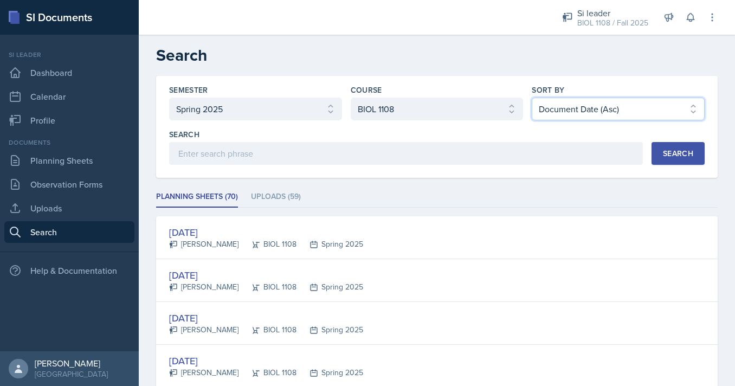
select select "3"
click option "Document Date (Desc)" at bounding box center [0, 0] width 0 height 0
click at [676, 155] on div "Search" at bounding box center [678, 153] width 30 height 9
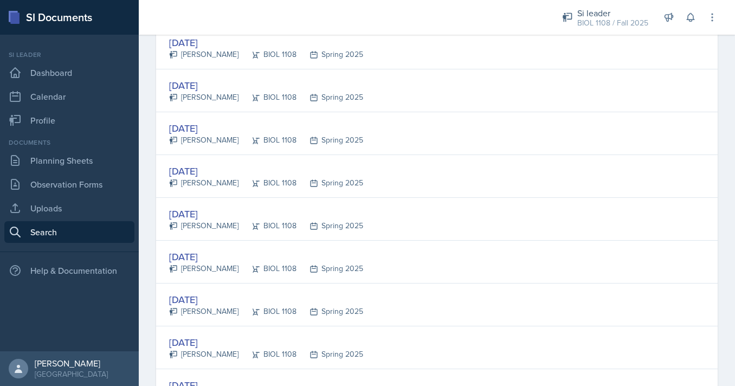
scroll to position [373, 0]
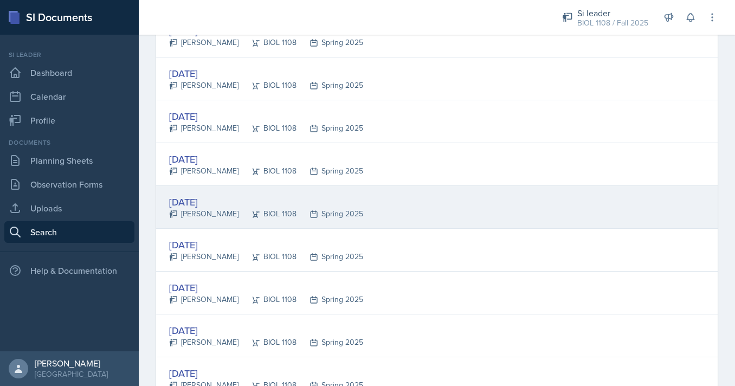
click at [455, 190] on div "[DATE] [PERSON_NAME] BIOL 1108 Spring 2025" at bounding box center [436, 207] width 561 height 43
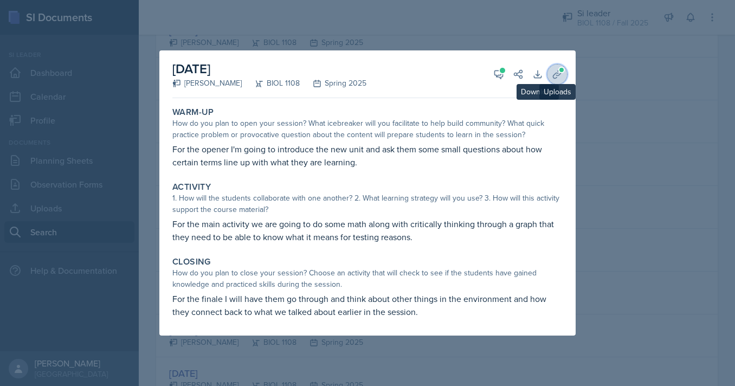
click at [557, 74] on icon at bounding box center [557, 74] width 11 height 11
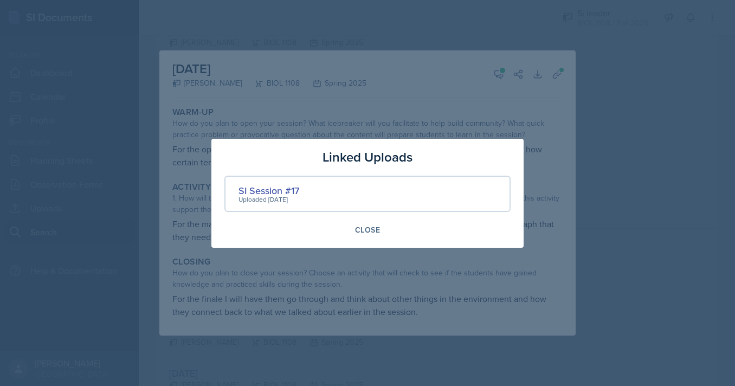
click at [554, 131] on div at bounding box center [367, 193] width 735 height 386
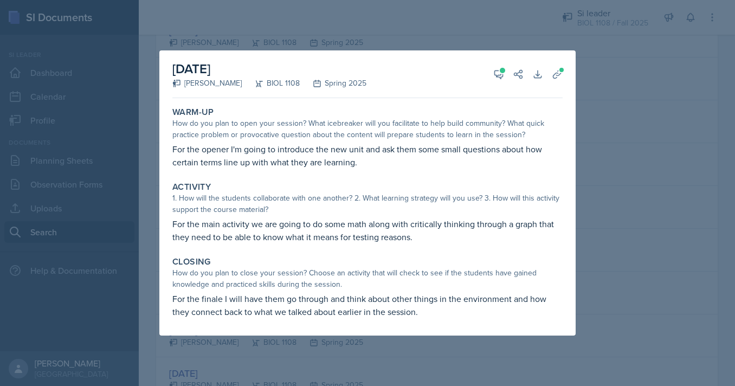
click at [596, 141] on div at bounding box center [367, 193] width 735 height 386
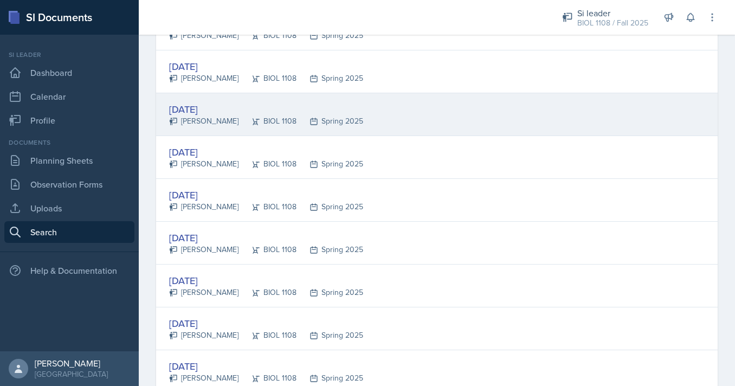
scroll to position [435, 0]
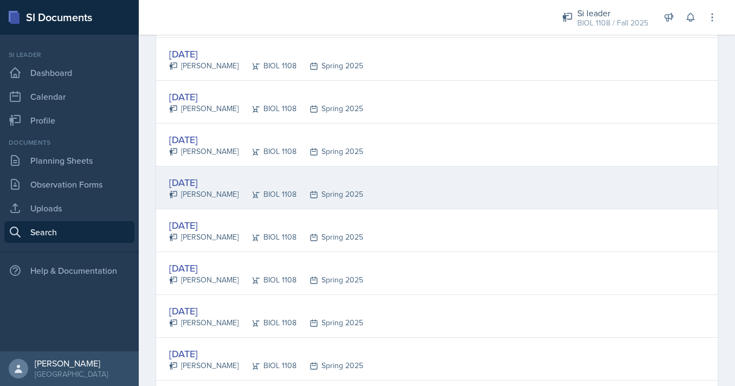
click at [379, 203] on div "[DATE] [PERSON_NAME] BIOL 1108 Spring 2025" at bounding box center [436, 187] width 561 height 43
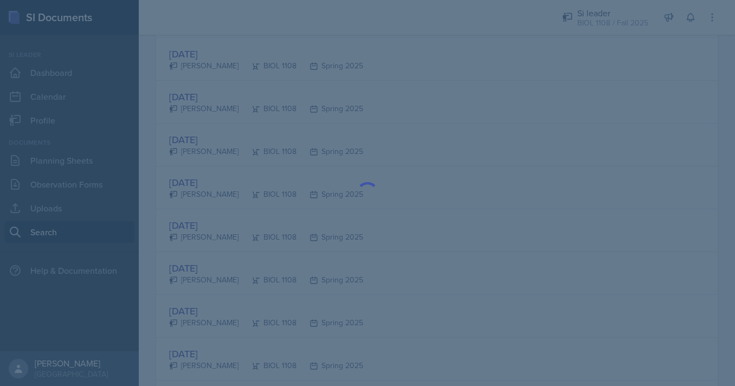
click at [204, 231] on div at bounding box center [367, 193] width 735 height 386
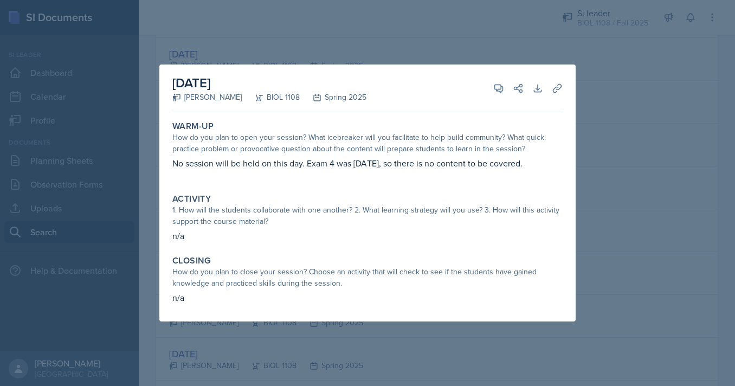
click at [124, 235] on div at bounding box center [367, 193] width 735 height 386
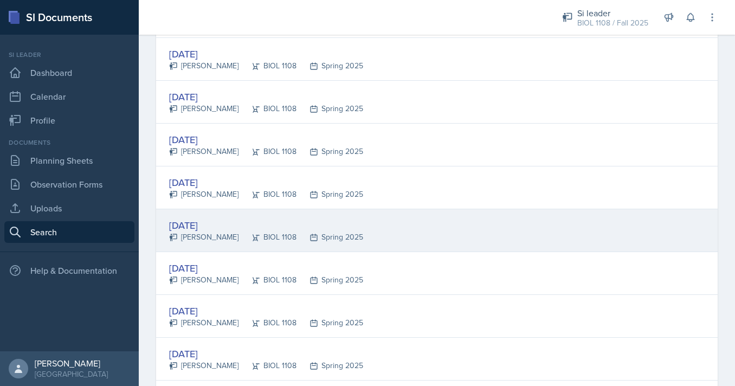
click at [189, 235] on div "[PERSON_NAME]" at bounding box center [203, 236] width 69 height 11
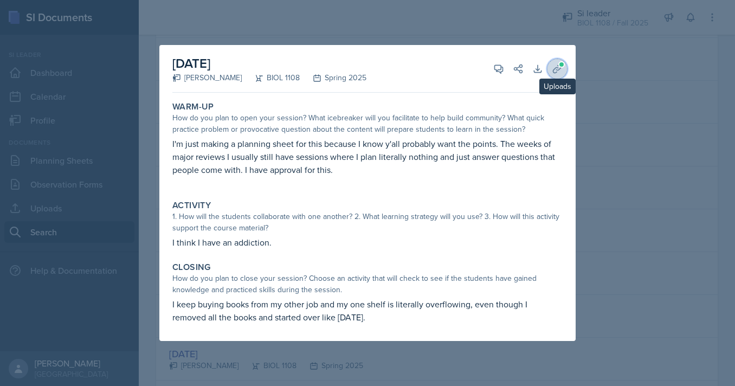
click at [564, 69] on button "Uploads" at bounding box center [557, 69] width 20 height 20
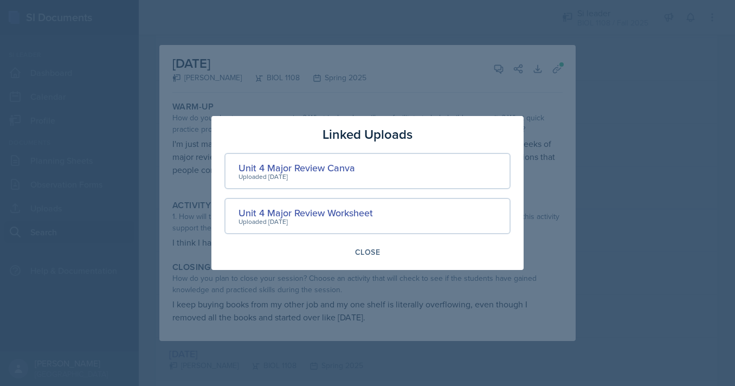
click at [533, 80] on div at bounding box center [367, 193] width 735 height 386
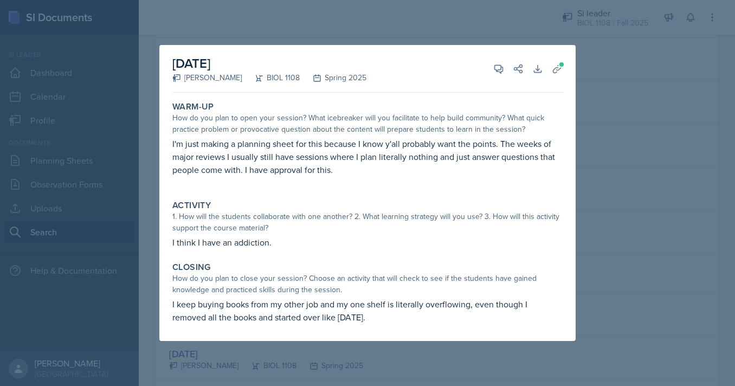
click at [608, 127] on div at bounding box center [367, 193] width 735 height 386
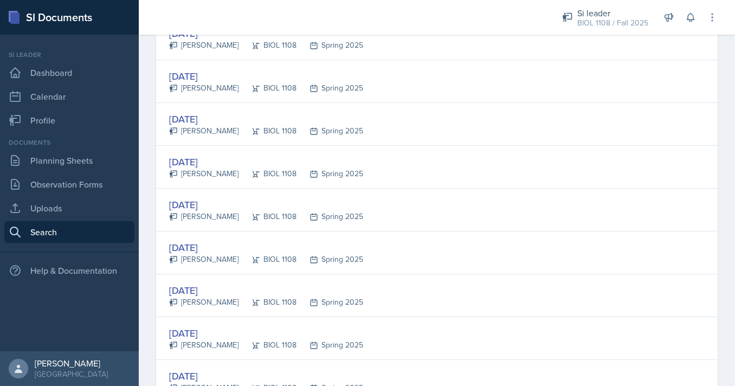
scroll to position [713, 0]
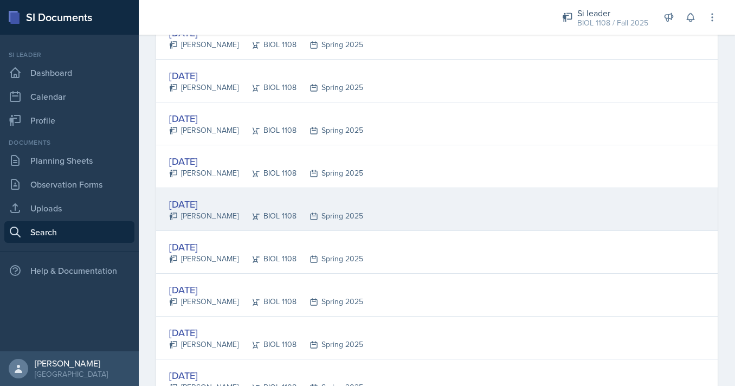
click at [376, 214] on div "[DATE] [PERSON_NAME] BIOL 1108 Spring 2025" at bounding box center [436, 209] width 561 height 43
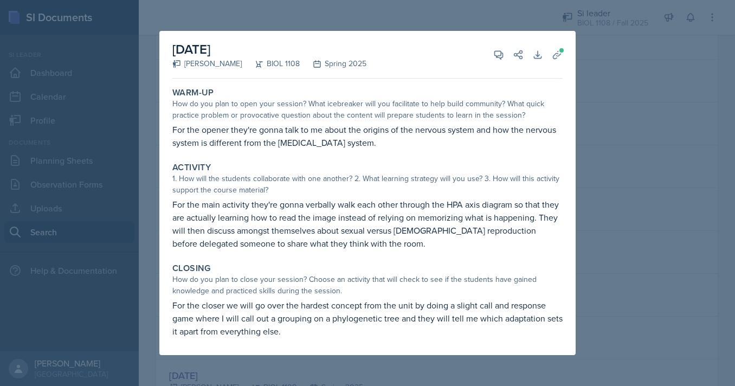
click at [124, 186] on div at bounding box center [367, 193] width 735 height 386
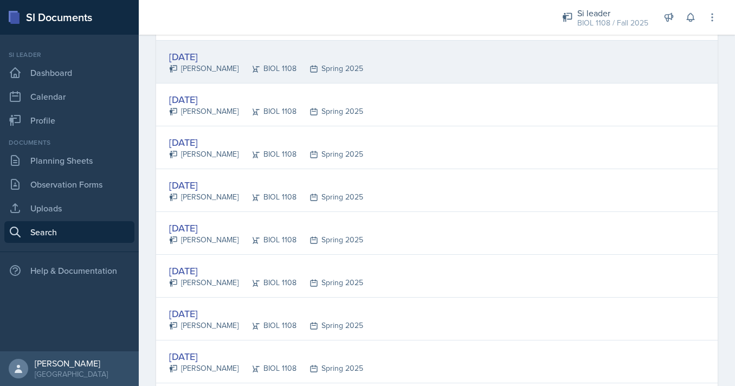
scroll to position [861, 0]
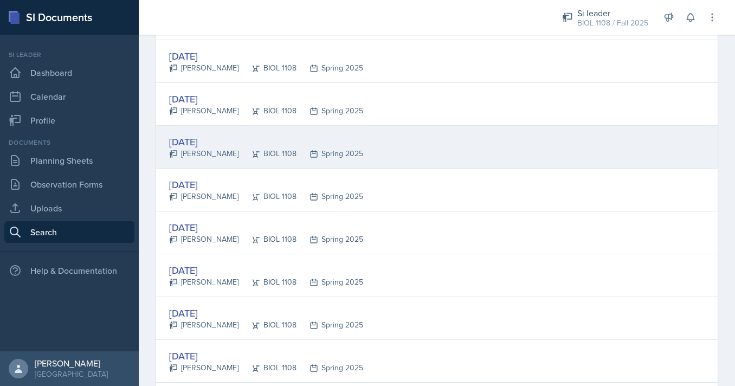
click at [296, 158] on div "Spring 2025" at bounding box center [329, 153] width 67 height 11
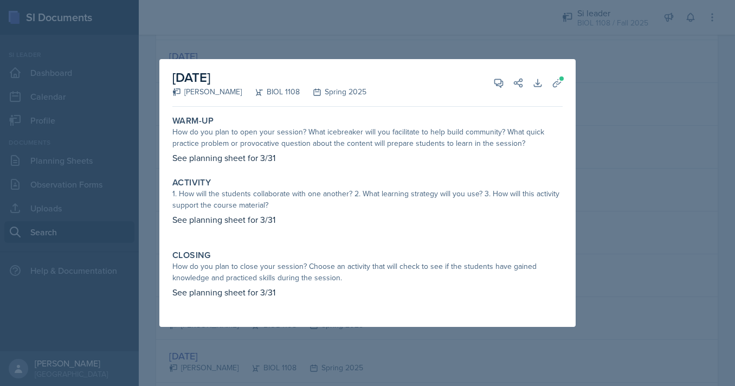
click at [131, 192] on div at bounding box center [367, 193] width 735 height 386
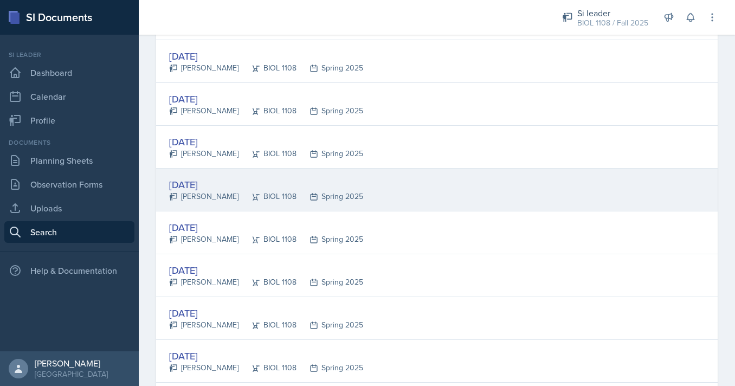
click at [189, 194] on div "[PERSON_NAME]" at bounding box center [203, 196] width 69 height 11
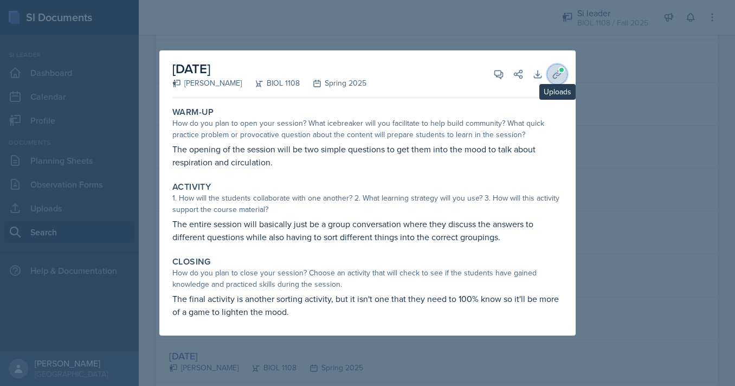
click at [556, 79] on icon at bounding box center [557, 74] width 11 height 11
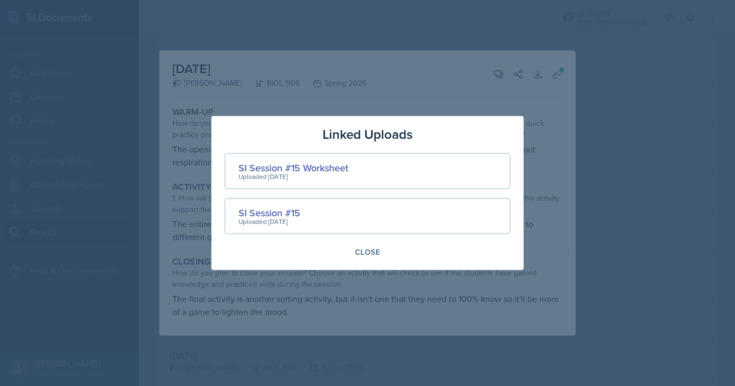
click at [592, 209] on div at bounding box center [367, 193] width 735 height 386
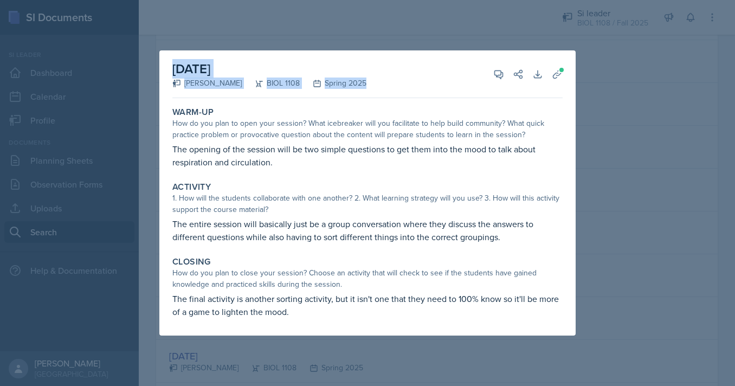
click at [592, 209] on div at bounding box center [367, 193] width 735 height 386
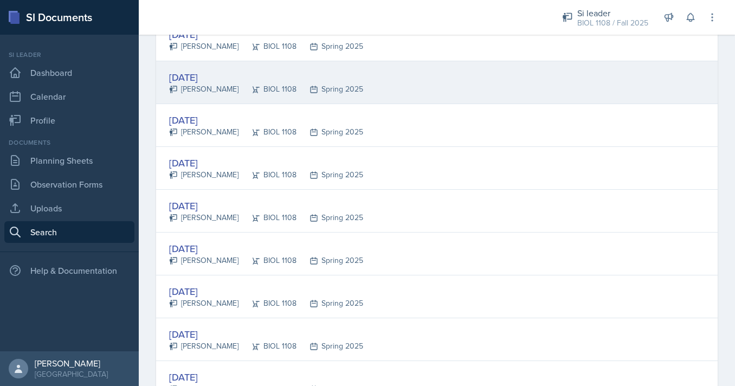
scroll to position [969, 0]
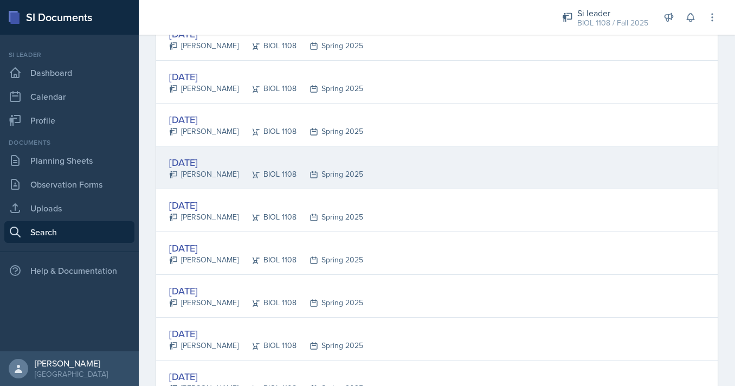
click at [404, 186] on div "[DATE] [PERSON_NAME] BIOL 1108 Spring 2025" at bounding box center [436, 167] width 561 height 43
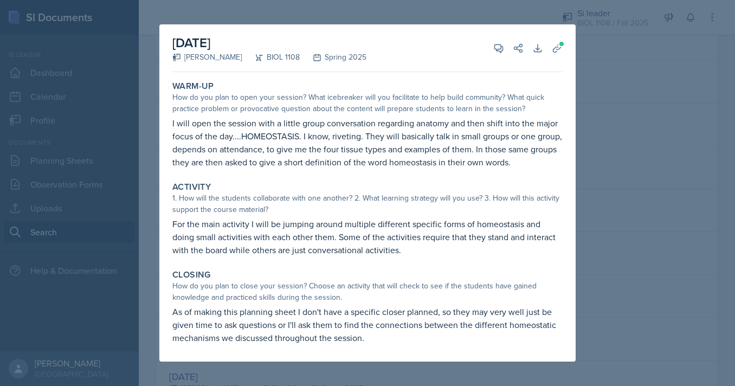
click at [123, 186] on div at bounding box center [367, 193] width 735 height 386
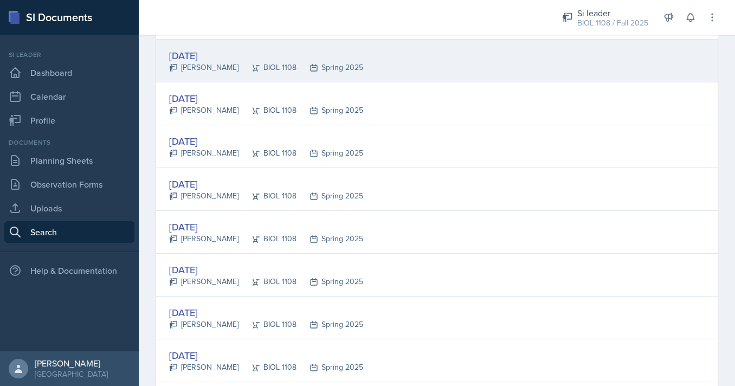
scroll to position [1076, 0]
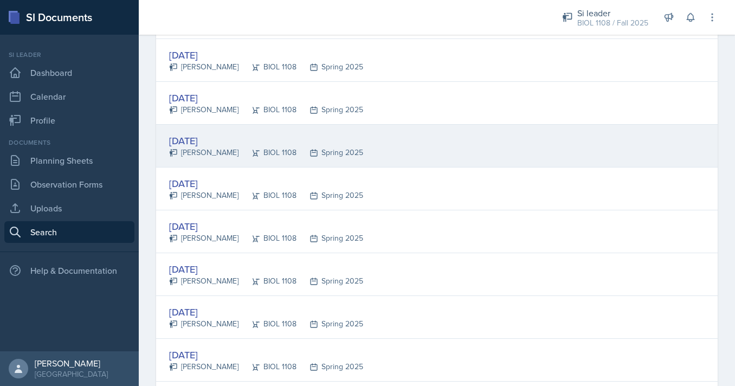
click at [241, 151] on div "BIOL 1108" at bounding box center [267, 152] width 58 height 11
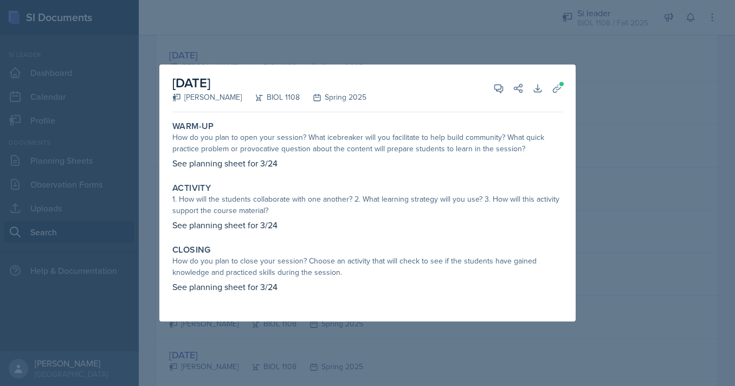
click at [142, 134] on div at bounding box center [367, 193] width 735 height 386
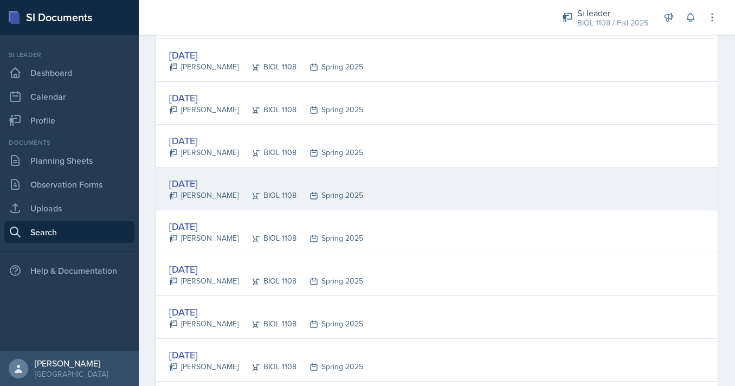
click at [204, 188] on div "[DATE]" at bounding box center [266, 183] width 194 height 15
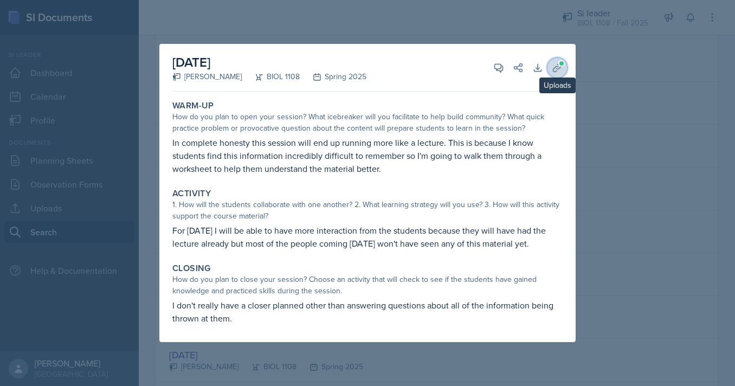
click at [557, 73] on button "Uploads" at bounding box center [557, 68] width 20 height 20
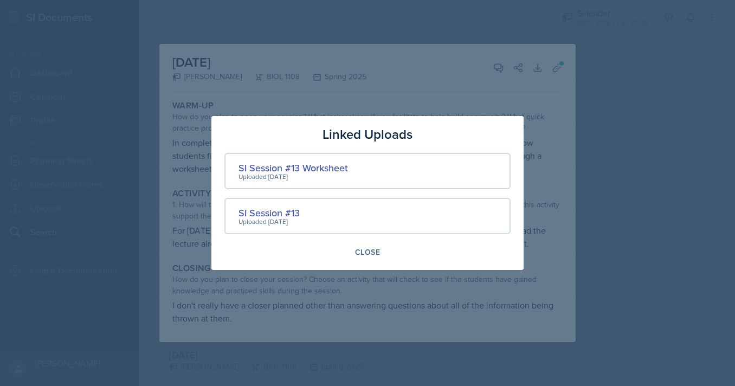
click at [563, 95] on div at bounding box center [367, 193] width 735 height 386
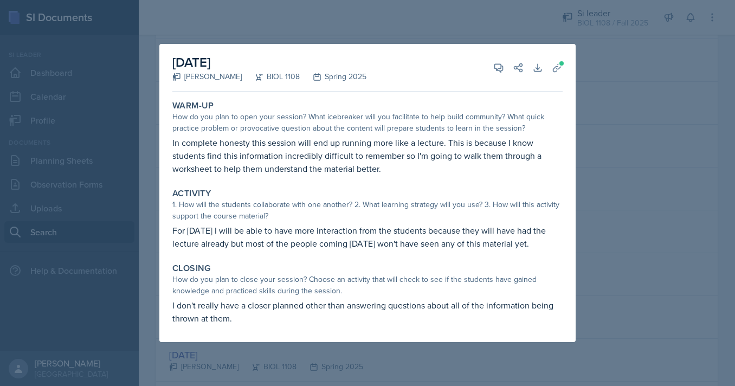
click at [130, 192] on div at bounding box center [367, 193] width 735 height 386
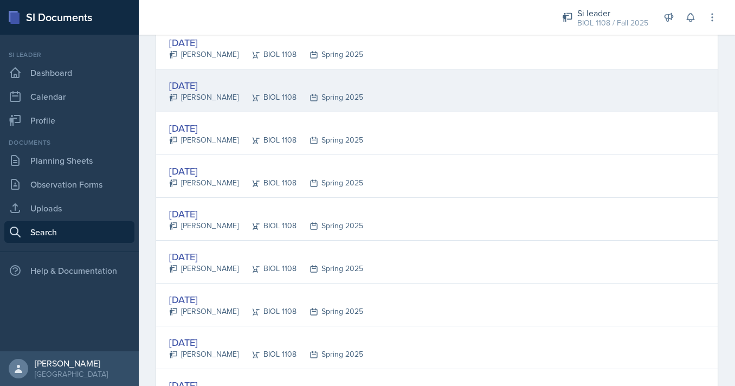
scroll to position [1181, 0]
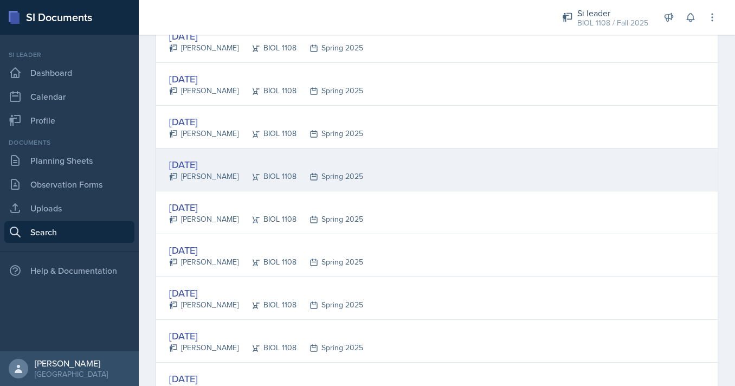
click at [250, 170] on div "[DATE]" at bounding box center [266, 164] width 194 height 15
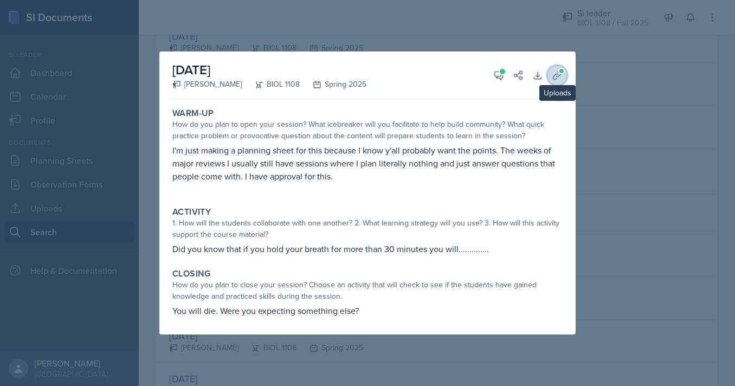
click at [563, 71] on span at bounding box center [561, 71] width 7 height 7
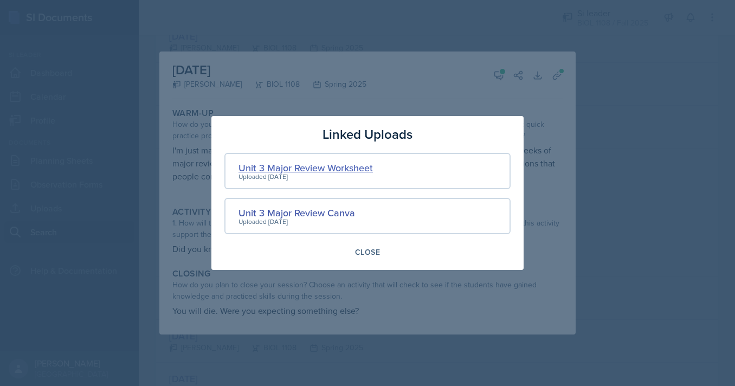
click at [311, 173] on div "Unit 3 Major Review Worksheet" at bounding box center [305, 167] width 134 height 15
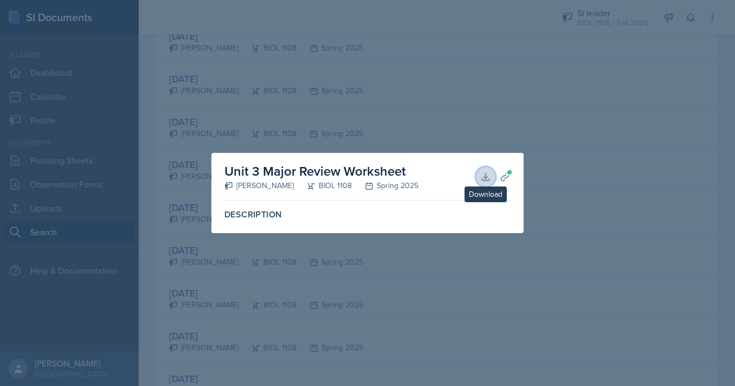
click at [484, 175] on icon at bounding box center [485, 176] width 11 height 11
click at [504, 176] on icon at bounding box center [505, 176] width 11 height 11
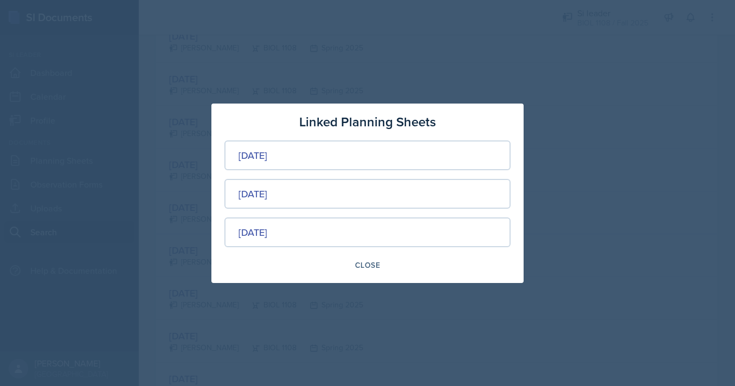
click at [184, 188] on div at bounding box center [367, 193] width 735 height 386
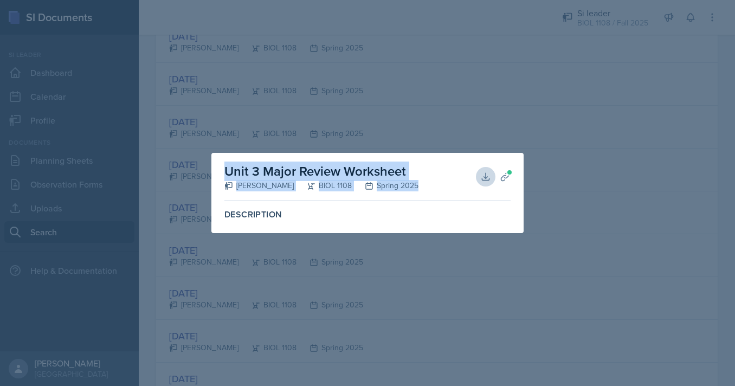
click at [184, 188] on div at bounding box center [367, 193] width 735 height 386
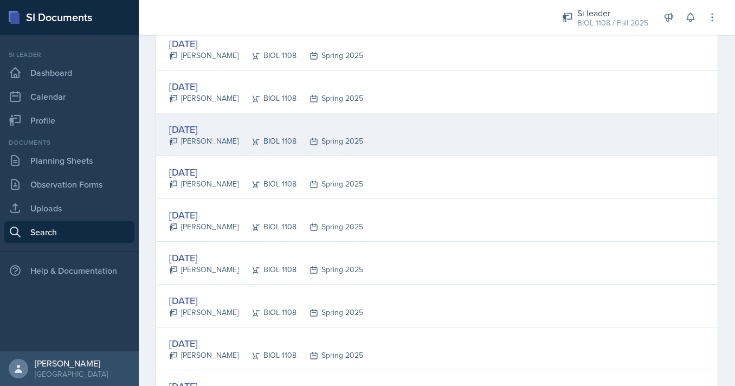
scroll to position [1259, 0]
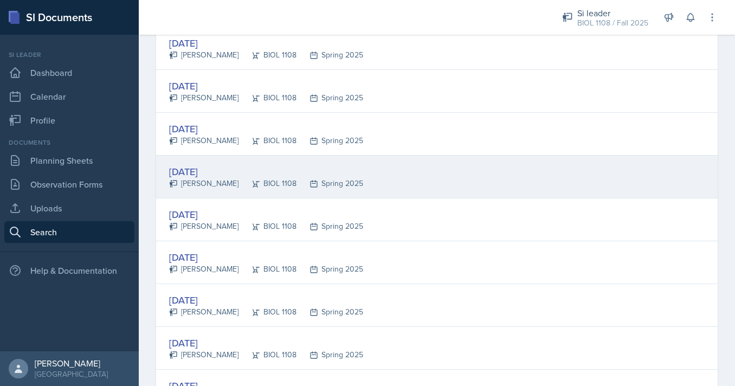
click at [248, 181] on div "BIOL 1108" at bounding box center [267, 183] width 58 height 11
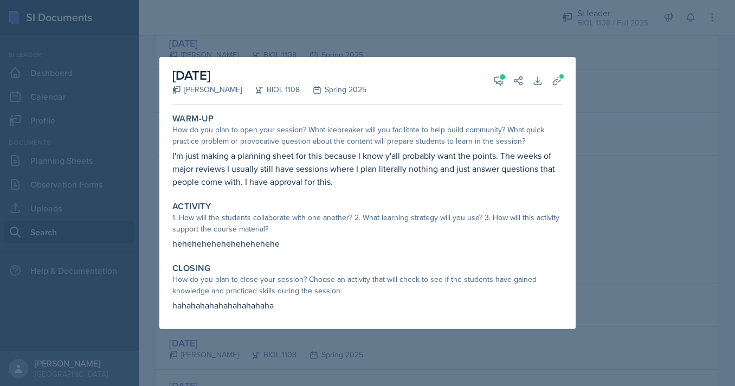
click at [132, 187] on div at bounding box center [367, 193] width 735 height 386
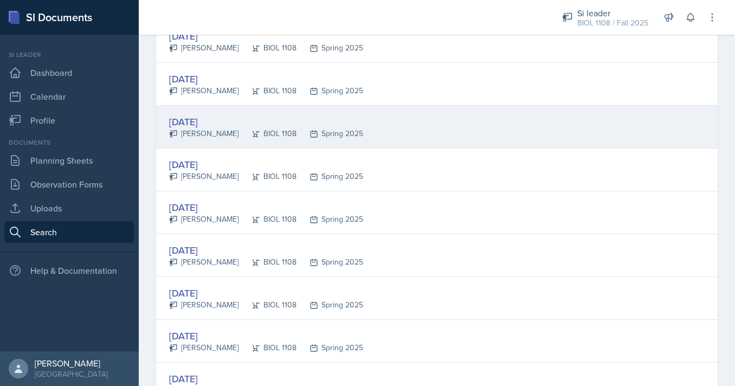
scroll to position [1310, 0]
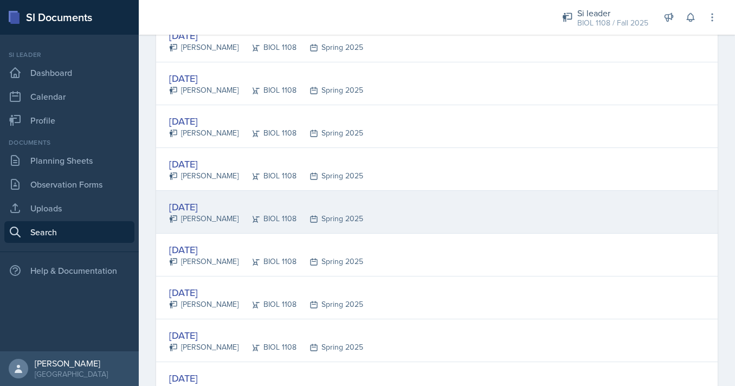
click at [246, 201] on div "[DATE]" at bounding box center [266, 206] width 194 height 15
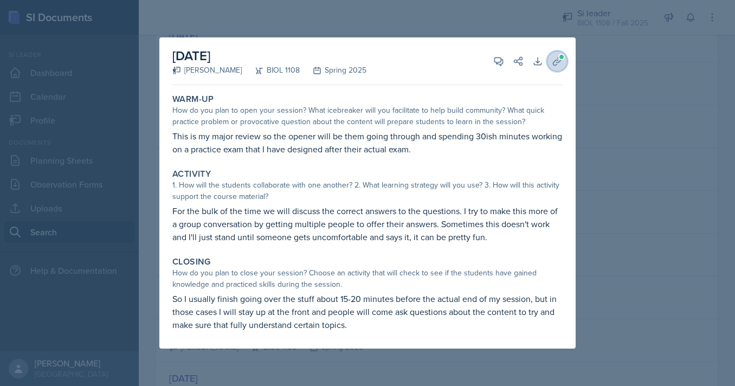
click at [554, 61] on icon at bounding box center [557, 61] width 11 height 11
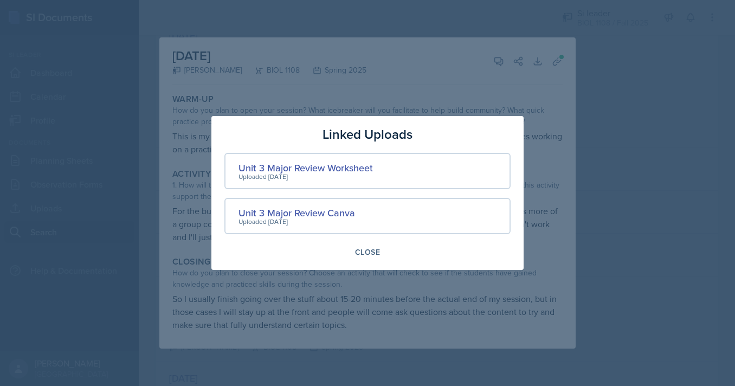
click at [561, 155] on div at bounding box center [367, 193] width 735 height 386
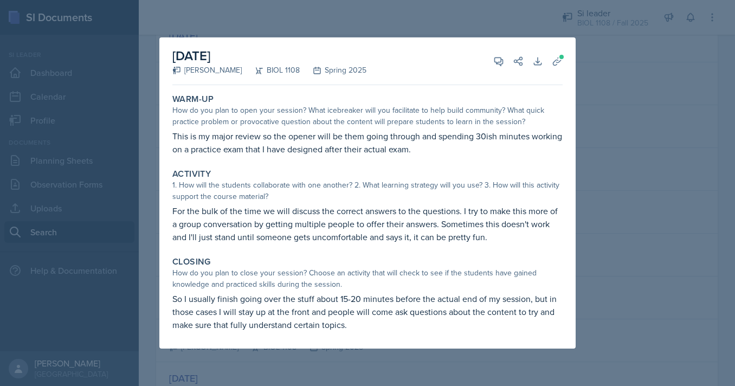
click at [607, 165] on div at bounding box center [367, 193] width 735 height 386
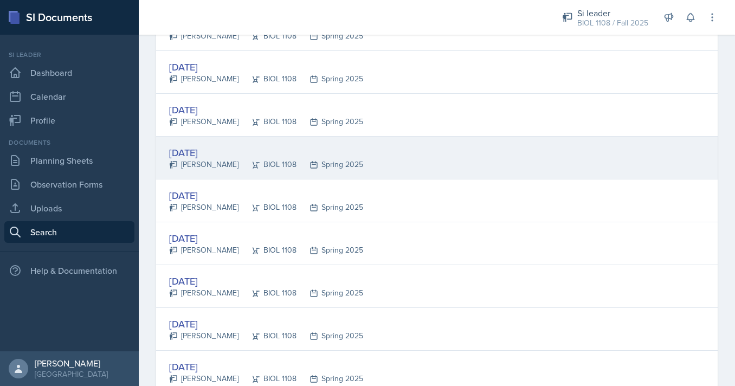
scroll to position [1412, 0]
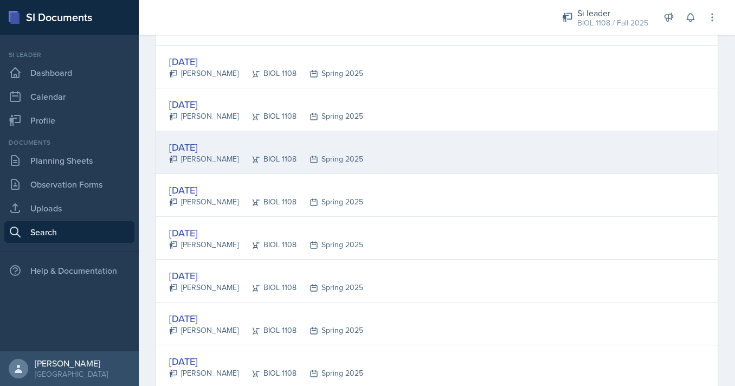
click at [301, 170] on div "[DATE] [PERSON_NAME] BIOL 1108 Spring 2025" at bounding box center [436, 152] width 561 height 43
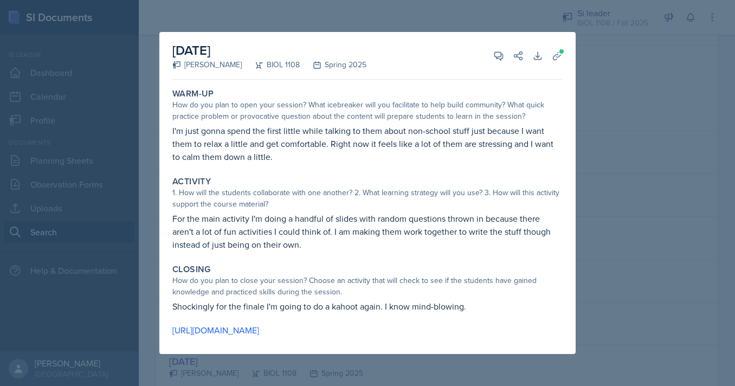
click at [561, 65] on div "[DATE] [PERSON_NAME] BIOL 1108 Spring 2025 View Comments Comments Send Share Do…" at bounding box center [367, 56] width 390 height 48
click at [561, 63] on button "Uploads" at bounding box center [557, 56] width 20 height 20
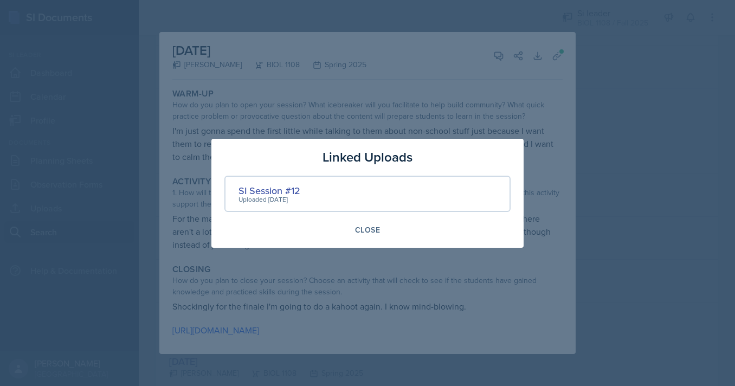
click at [610, 168] on div at bounding box center [367, 193] width 735 height 386
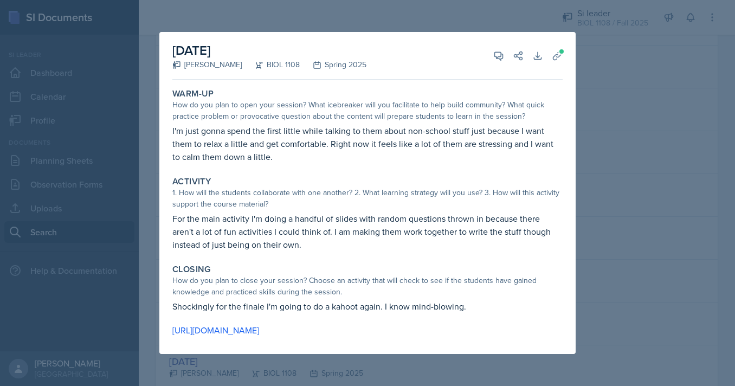
click at [608, 207] on div at bounding box center [367, 193] width 735 height 386
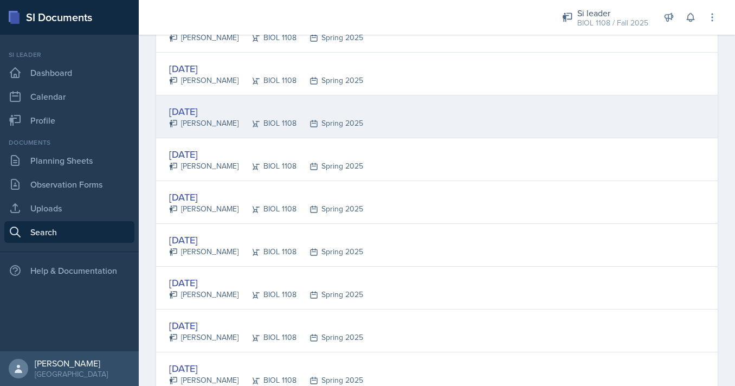
scroll to position [1492, 0]
click at [363, 120] on div "[DATE] [PERSON_NAME] BIOL 1108 Spring 2025" at bounding box center [436, 115] width 561 height 43
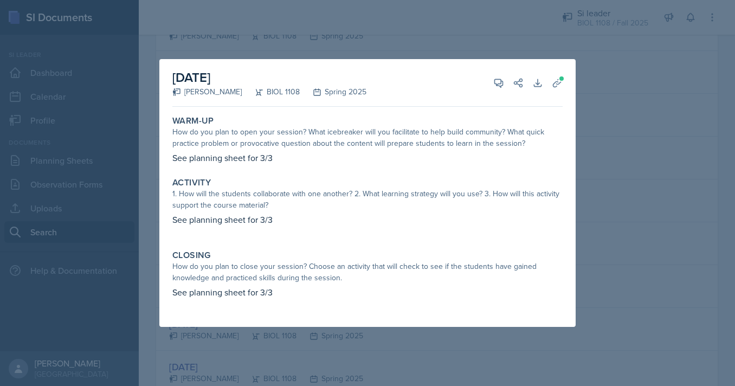
click at [622, 157] on div at bounding box center [367, 193] width 735 height 386
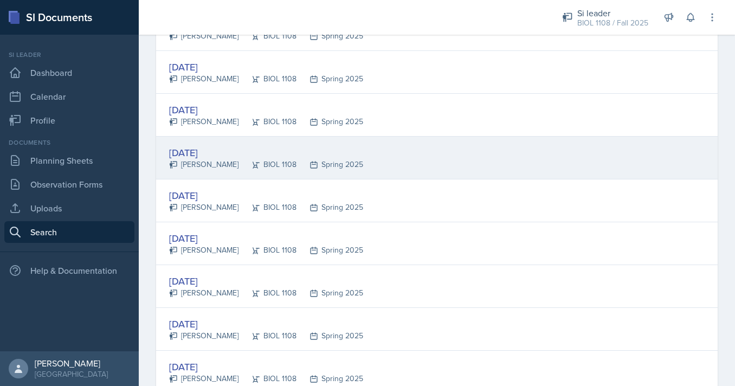
click at [297, 166] on div "Spring 2025" at bounding box center [329, 164] width 67 height 11
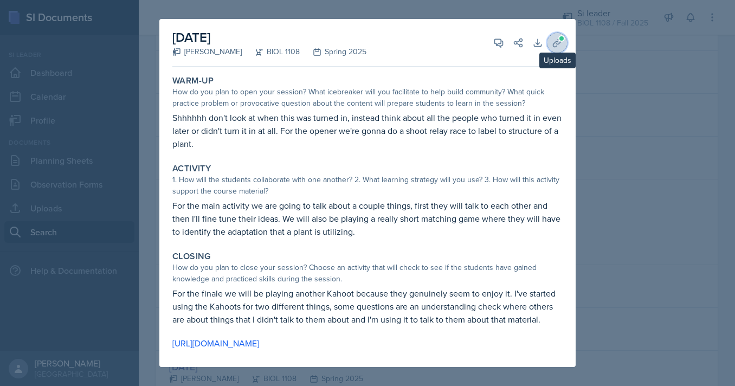
click at [555, 42] on icon at bounding box center [557, 42] width 11 height 11
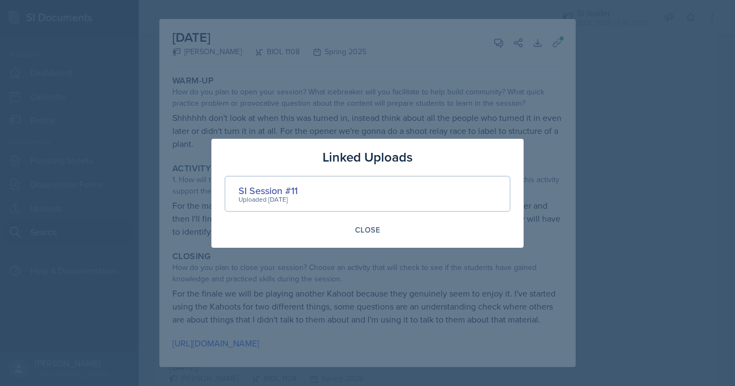
click at [599, 172] on div at bounding box center [367, 193] width 735 height 386
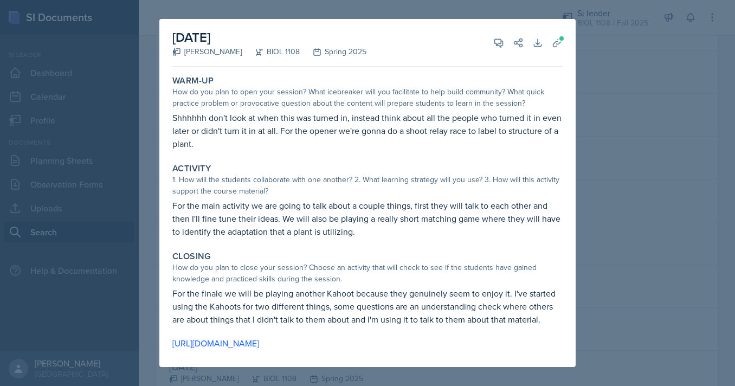
click at [599, 201] on div at bounding box center [367, 193] width 735 height 386
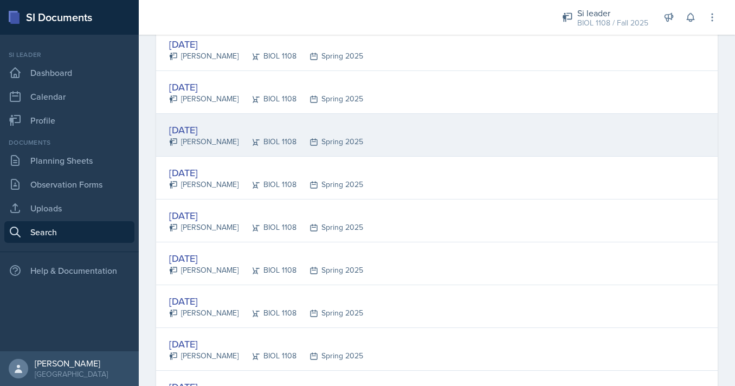
scroll to position [1564, 0]
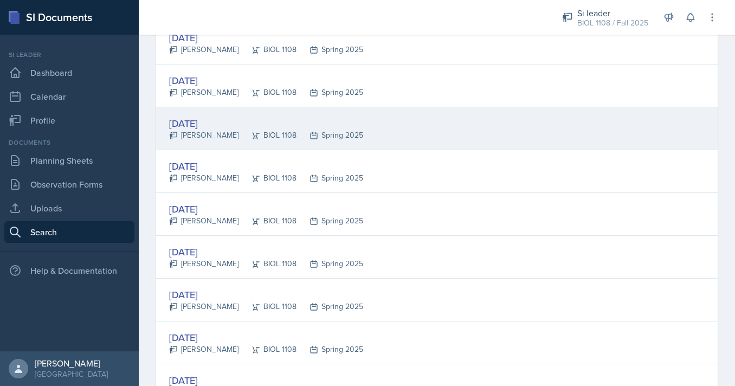
click at [392, 138] on div "[DATE] [PERSON_NAME] BIOL 1108 Spring 2025" at bounding box center [436, 128] width 561 height 43
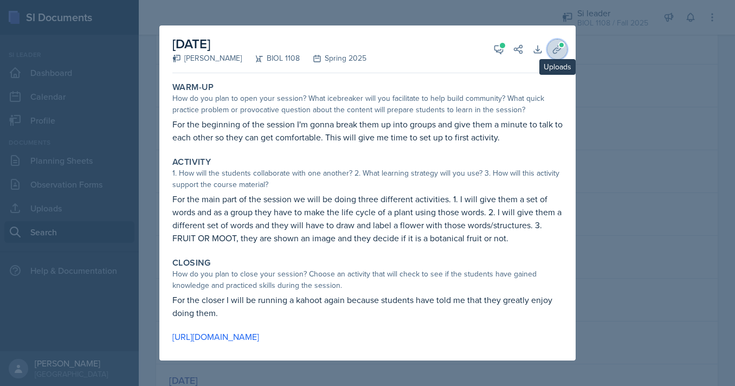
click at [553, 51] on icon at bounding box center [557, 49] width 8 height 8
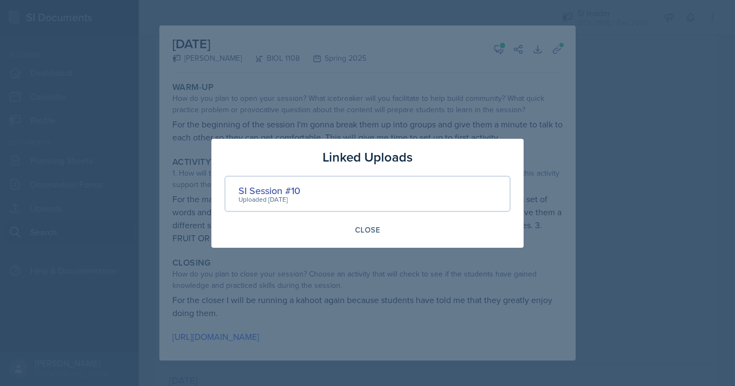
click at [620, 190] on div at bounding box center [367, 193] width 735 height 386
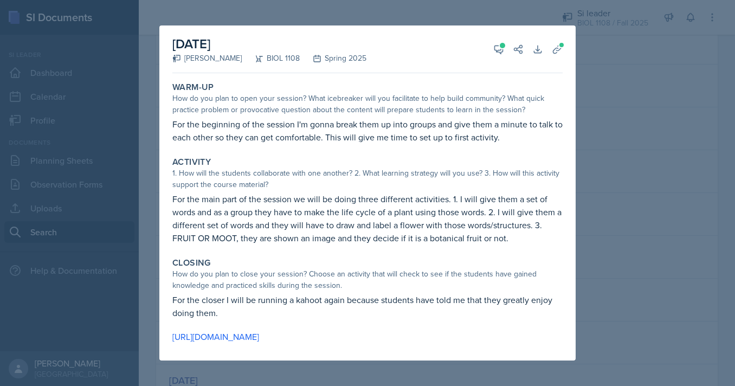
click at [601, 195] on div at bounding box center [367, 193] width 735 height 386
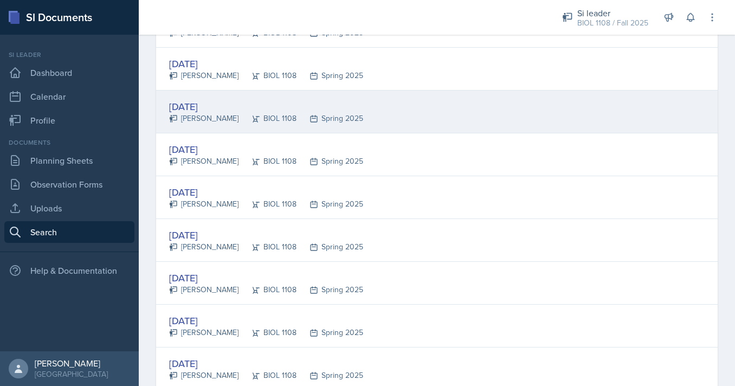
scroll to position [1643, 0]
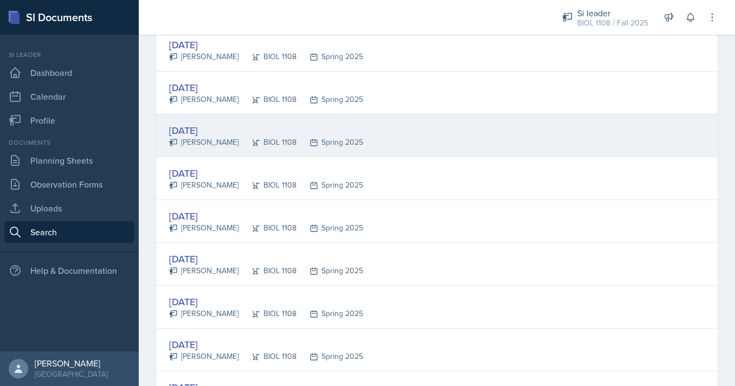
click at [353, 147] on div "[DATE] [PERSON_NAME] BIOL 1108 Spring 2025" at bounding box center [436, 135] width 561 height 43
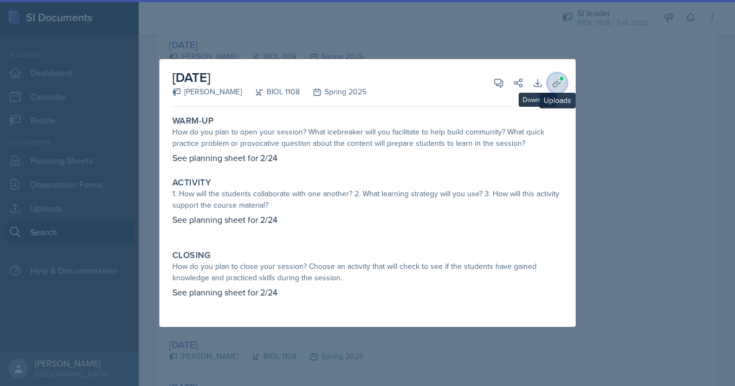
click at [551, 85] on button "Uploads" at bounding box center [557, 83] width 20 height 20
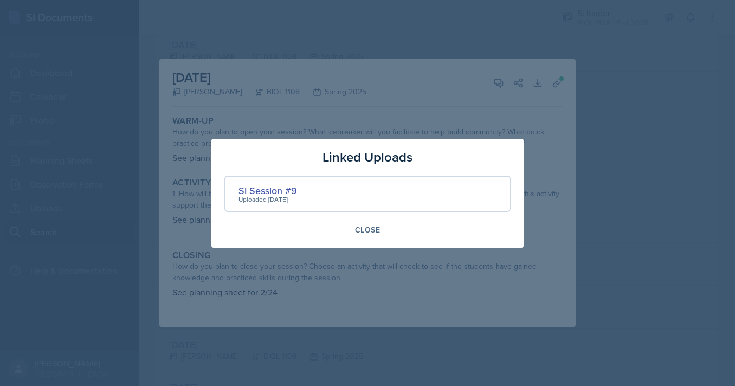
click at [599, 161] on div at bounding box center [367, 193] width 735 height 386
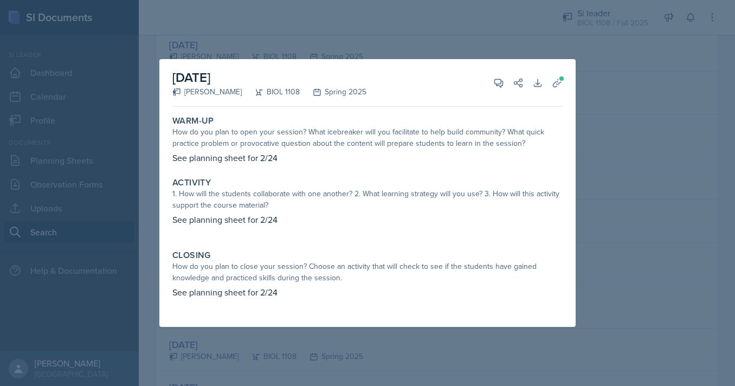
click at [584, 177] on div at bounding box center [367, 193] width 735 height 386
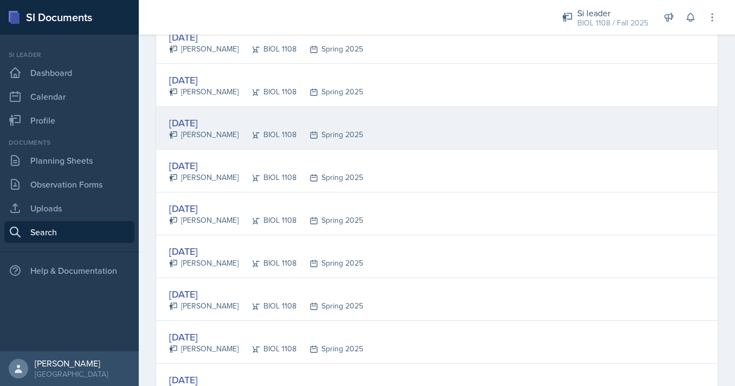
scroll to position [1697, 0]
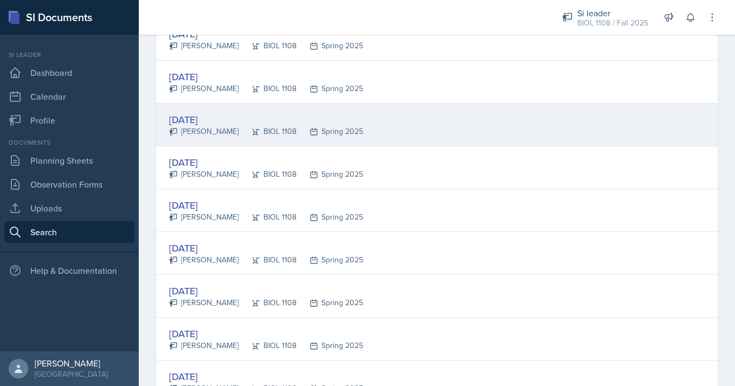
click at [302, 170] on div "Spring 2025" at bounding box center [329, 174] width 67 height 11
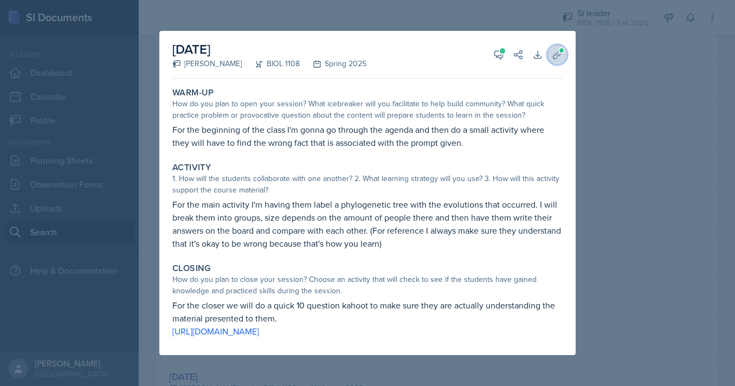
click at [553, 48] on button "Uploads" at bounding box center [557, 55] width 20 height 20
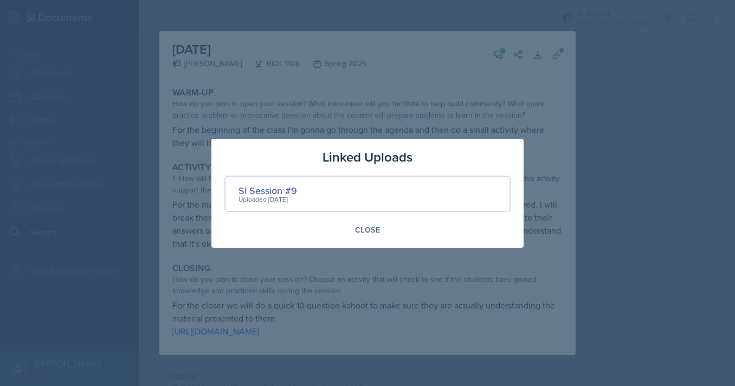
click at [241, 112] on div at bounding box center [367, 193] width 735 height 386
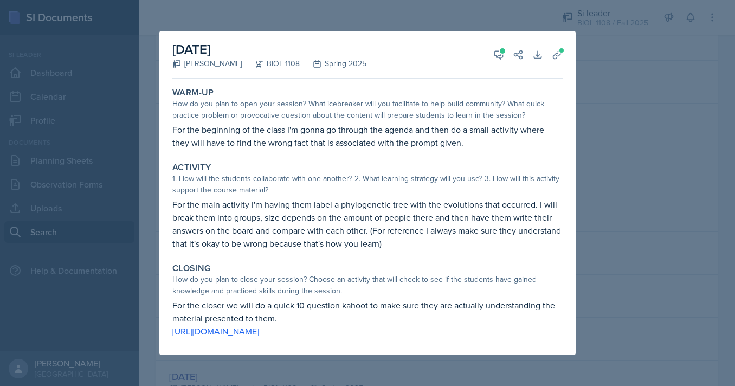
click at [82, 175] on div at bounding box center [367, 193] width 735 height 386
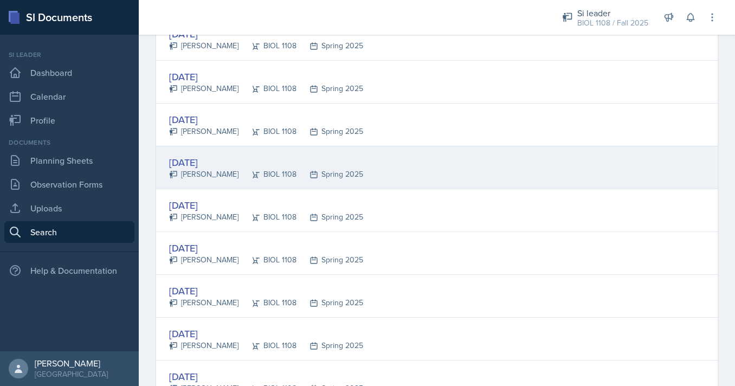
scroll to position [1742, 0]
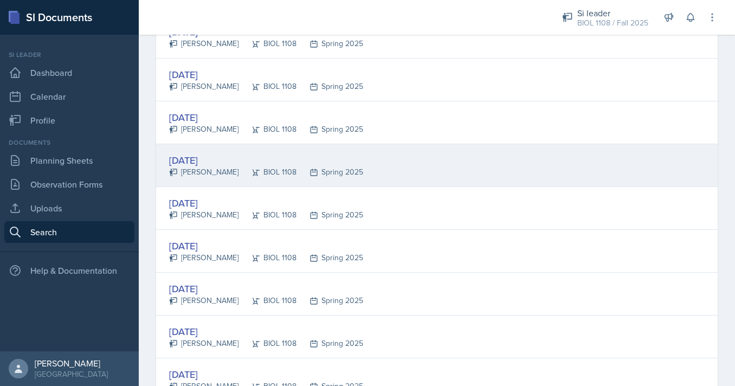
click at [270, 179] on div "[DATE] [PERSON_NAME] BIOL 1108 Spring 2025" at bounding box center [436, 165] width 561 height 43
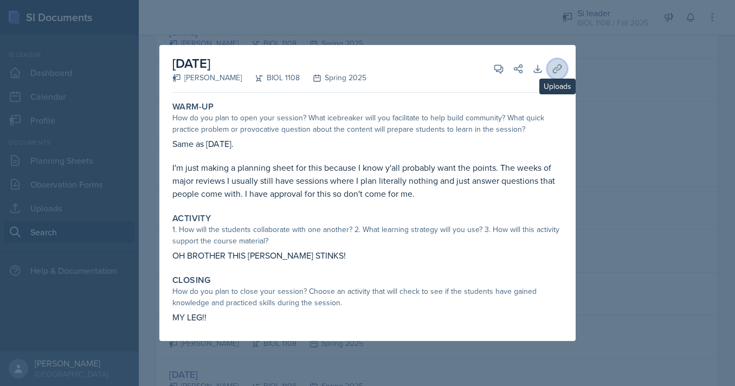
click at [556, 70] on icon at bounding box center [557, 68] width 11 height 11
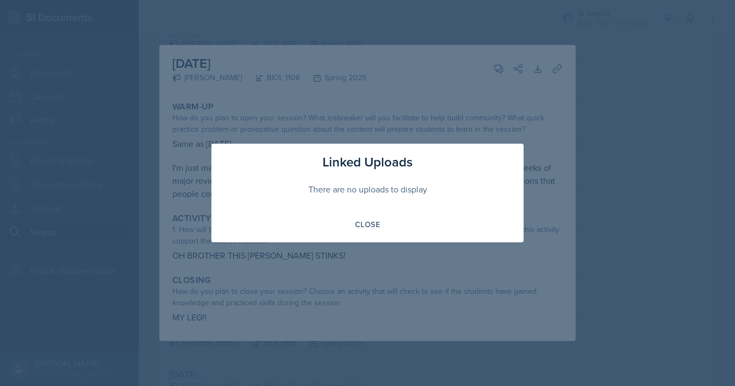
click at [206, 181] on div at bounding box center [367, 193] width 735 height 386
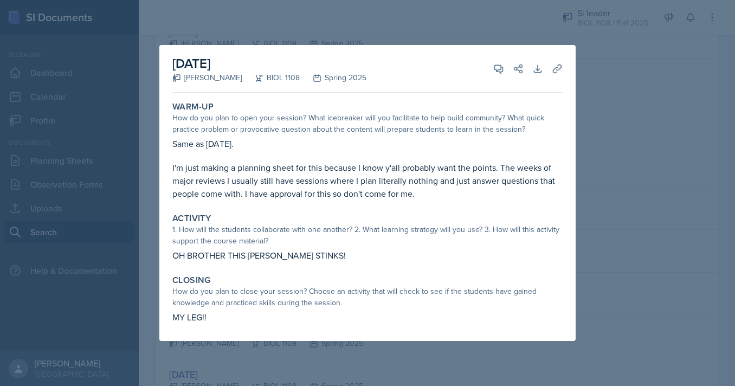
click at [138, 184] on div at bounding box center [367, 193] width 735 height 386
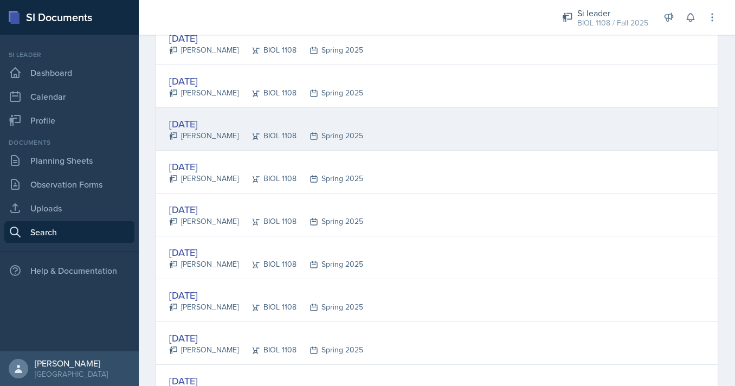
scroll to position [1822, 0]
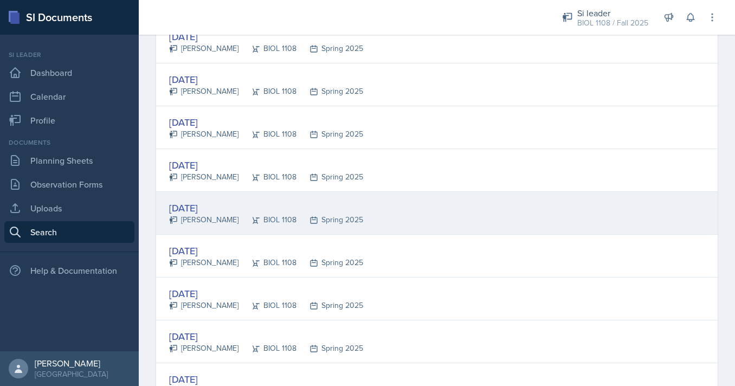
click at [222, 200] on div "[DATE] [PERSON_NAME] BIOL 1108 Spring 2025" at bounding box center [436, 213] width 561 height 43
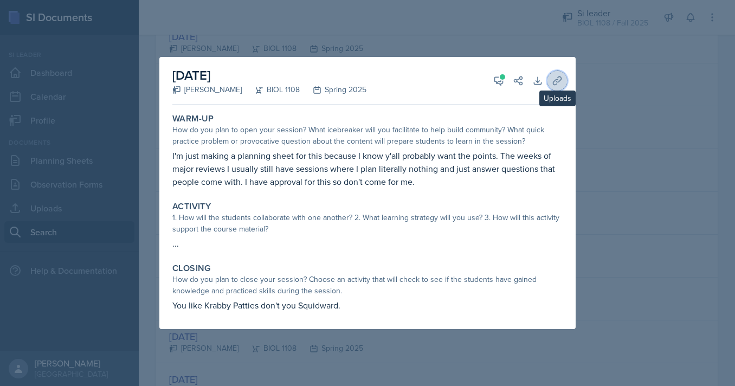
click at [559, 87] on button "Uploads" at bounding box center [557, 81] width 20 height 20
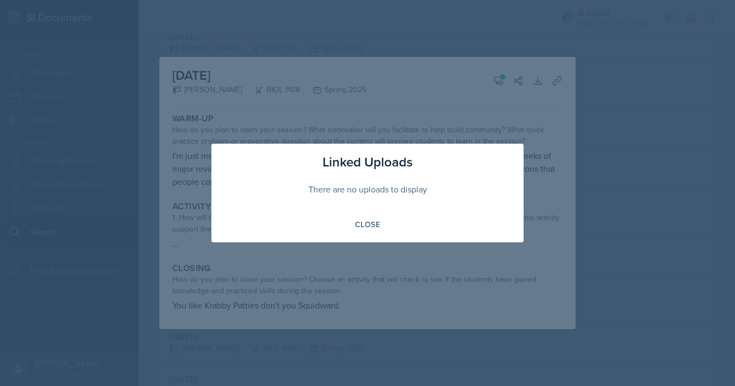
click at [210, 140] on div at bounding box center [367, 193] width 735 height 386
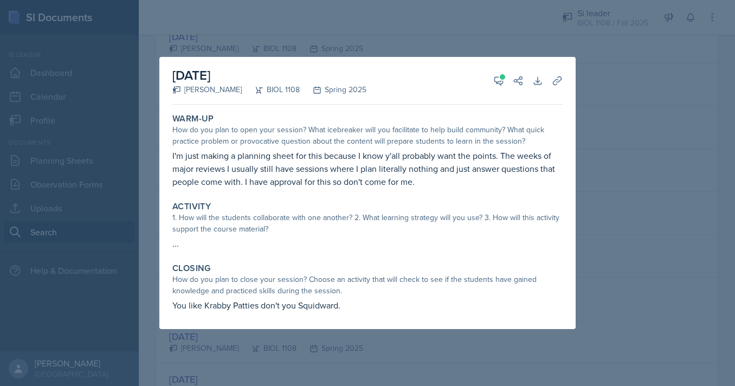
click at [128, 162] on div at bounding box center [367, 193] width 735 height 386
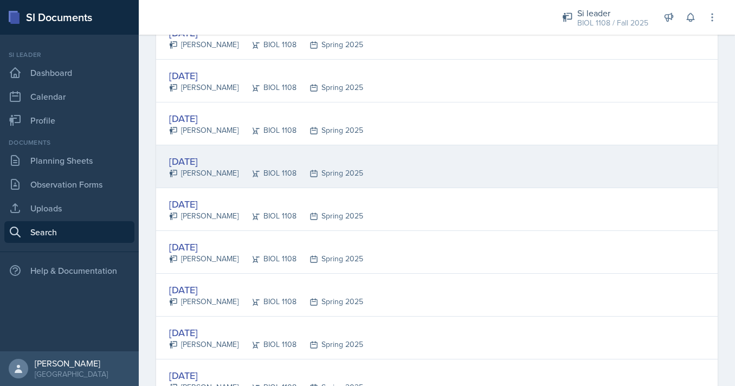
scroll to position [1869, 0]
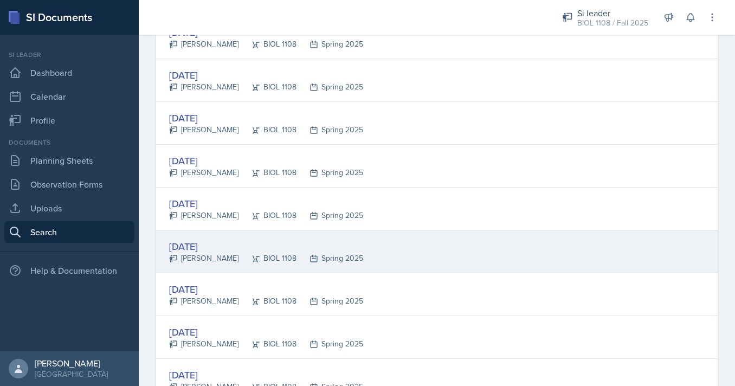
click at [257, 257] on div "BIOL 1108" at bounding box center [267, 258] width 58 height 11
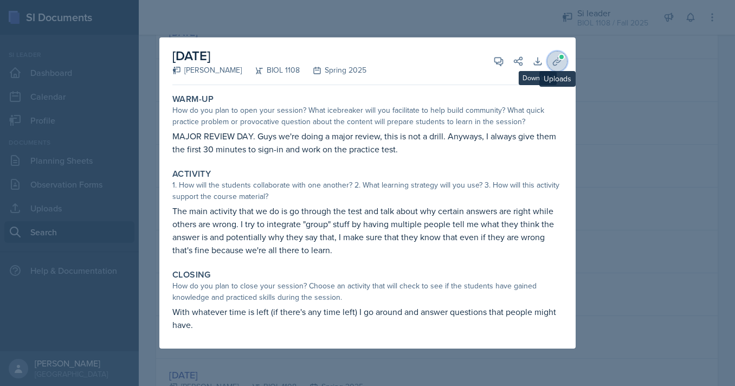
click at [564, 57] on span at bounding box center [561, 57] width 7 height 7
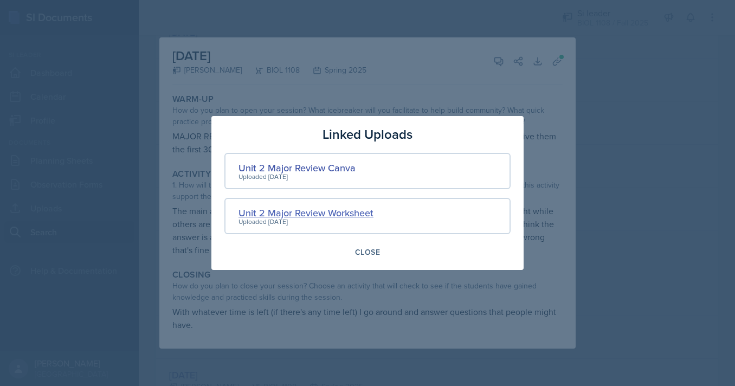
click at [321, 212] on div "Unit 2 Major Review Worksheet" at bounding box center [305, 212] width 135 height 15
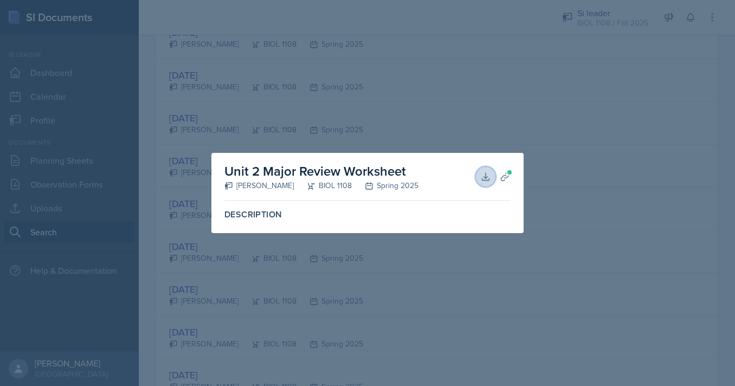
click at [487, 175] on icon at bounding box center [485, 176] width 11 height 11
click at [390, 112] on div at bounding box center [367, 193] width 735 height 386
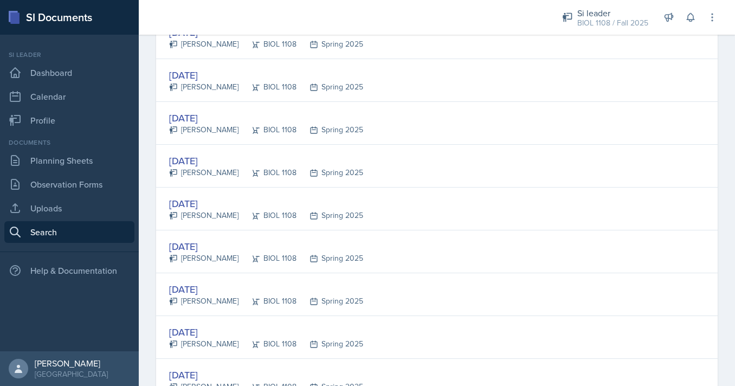
click at [66, 233] on link "Search" at bounding box center [69, 232] width 130 height 22
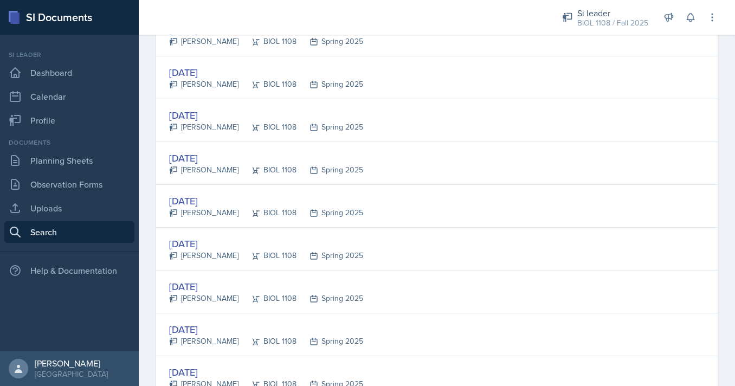
scroll to position [0, 0]
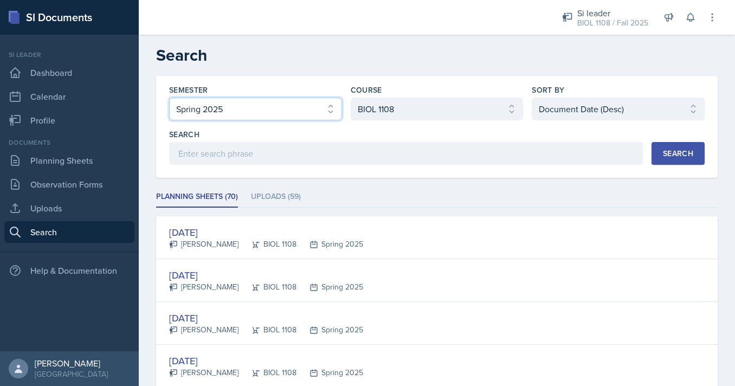
select select "a8ed5ca7-d3a3-44eb-ad59-ceca828f7d72"
click option "Fall 2024" at bounding box center [0, 0] width 0 height 0
click at [664, 154] on div "Search" at bounding box center [678, 153] width 30 height 9
